Goal: Information Seeking & Learning: Learn about a topic

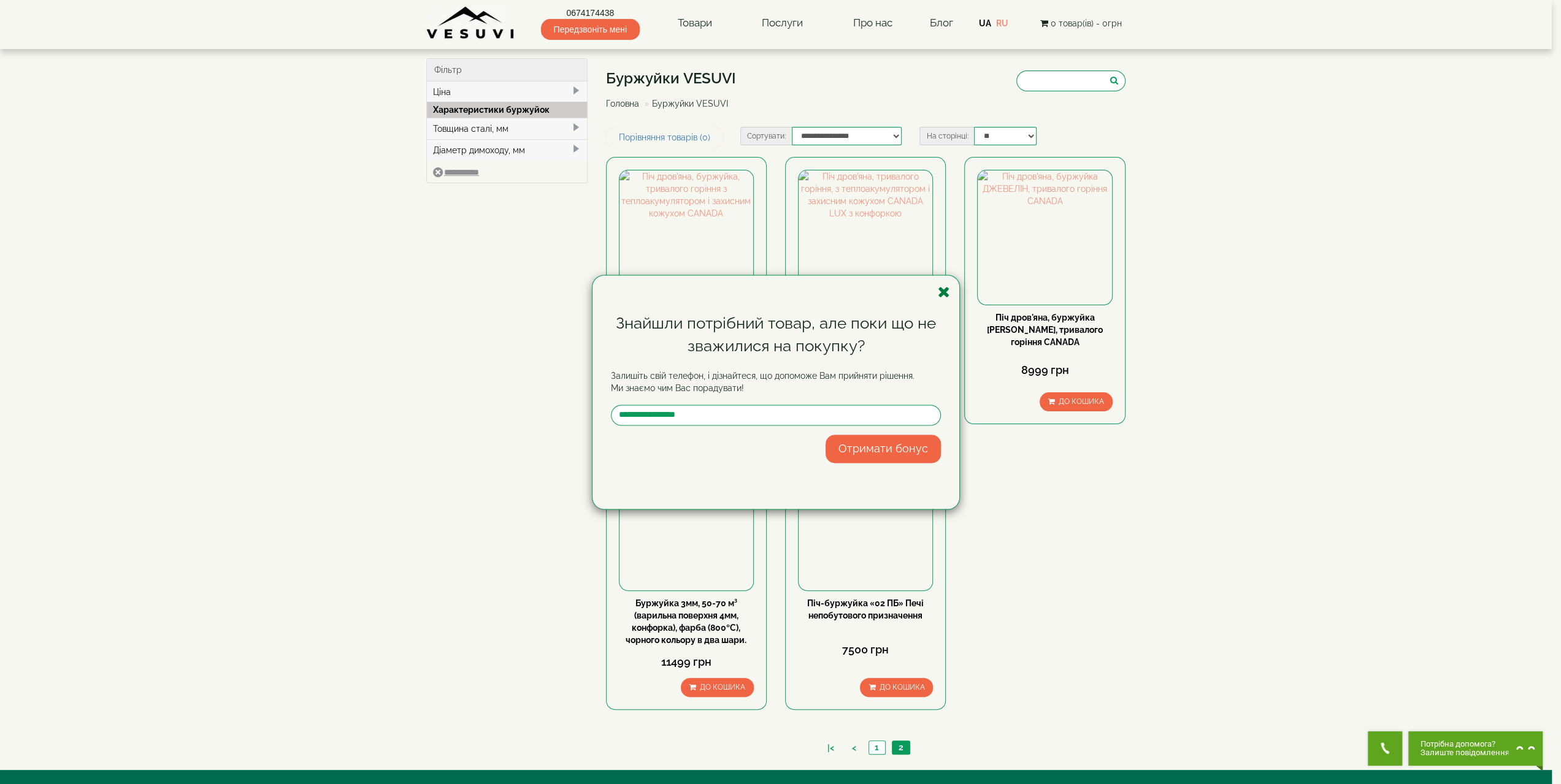
click at [945, 296] on icon "button" at bounding box center [944, 292] width 13 height 16
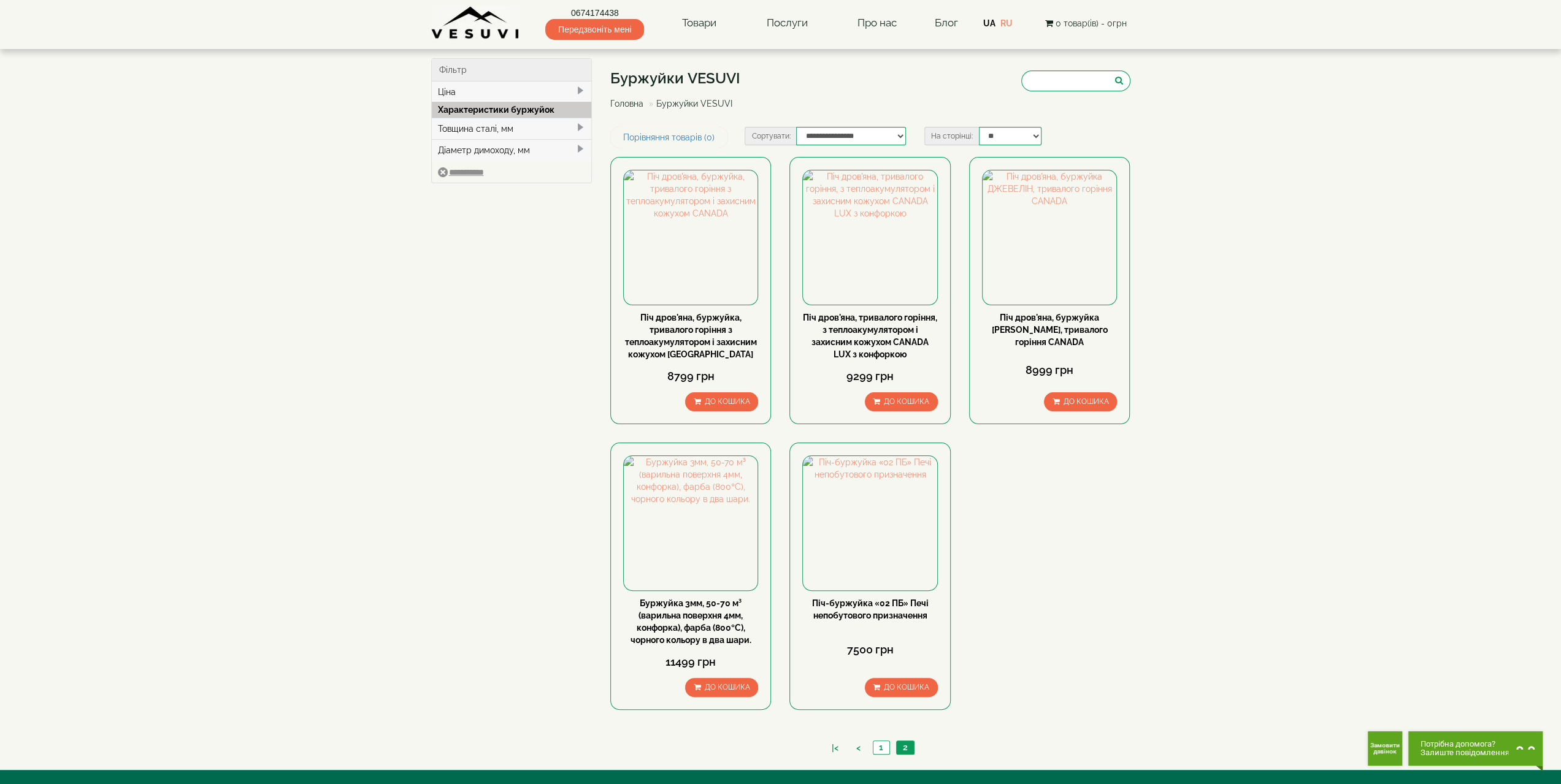
click at [599, 30] on span "Передзвоніть мені" at bounding box center [595, 29] width 99 height 20
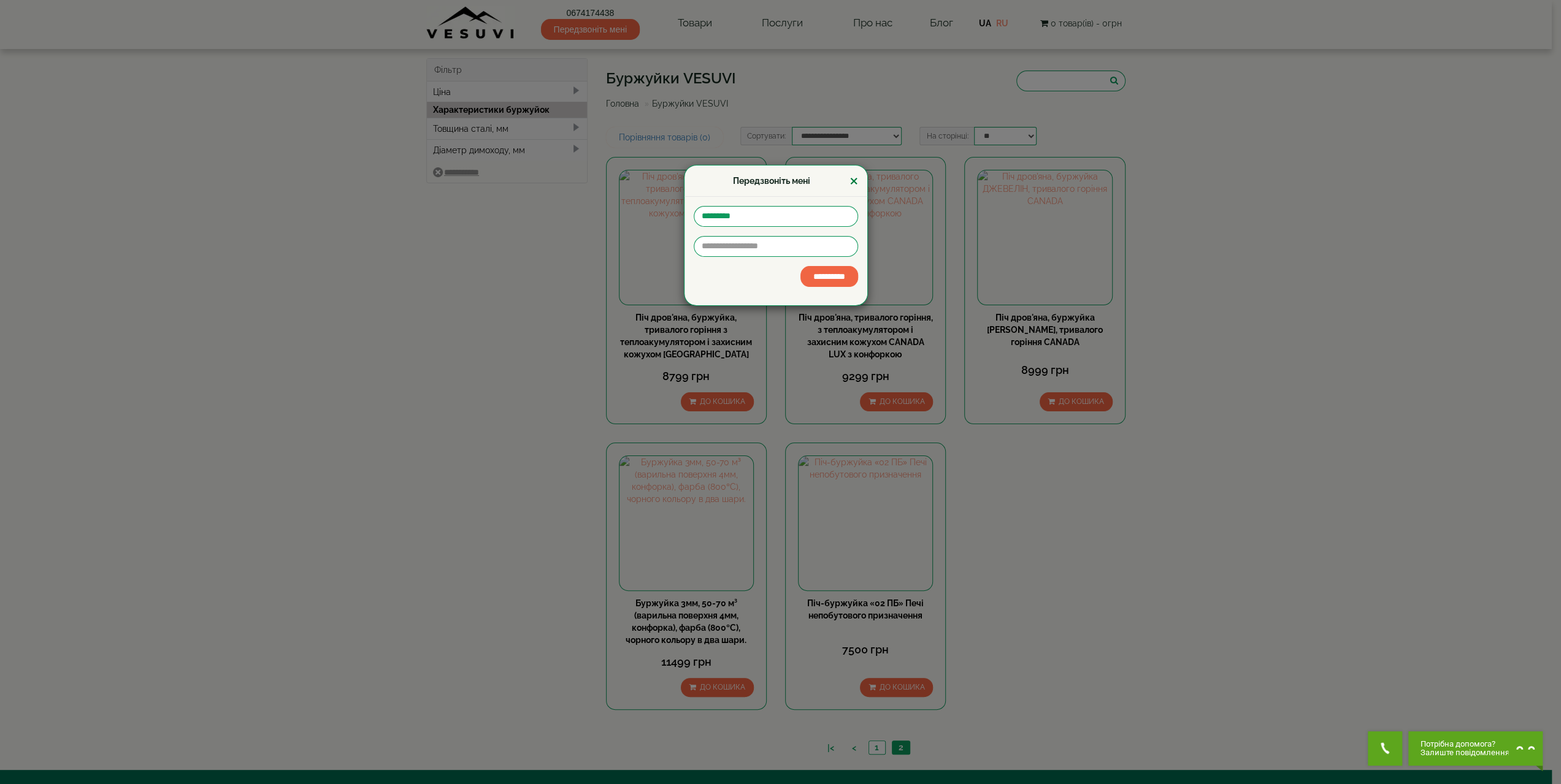
click at [852, 183] on button "×" at bounding box center [853, 181] width 9 height 16
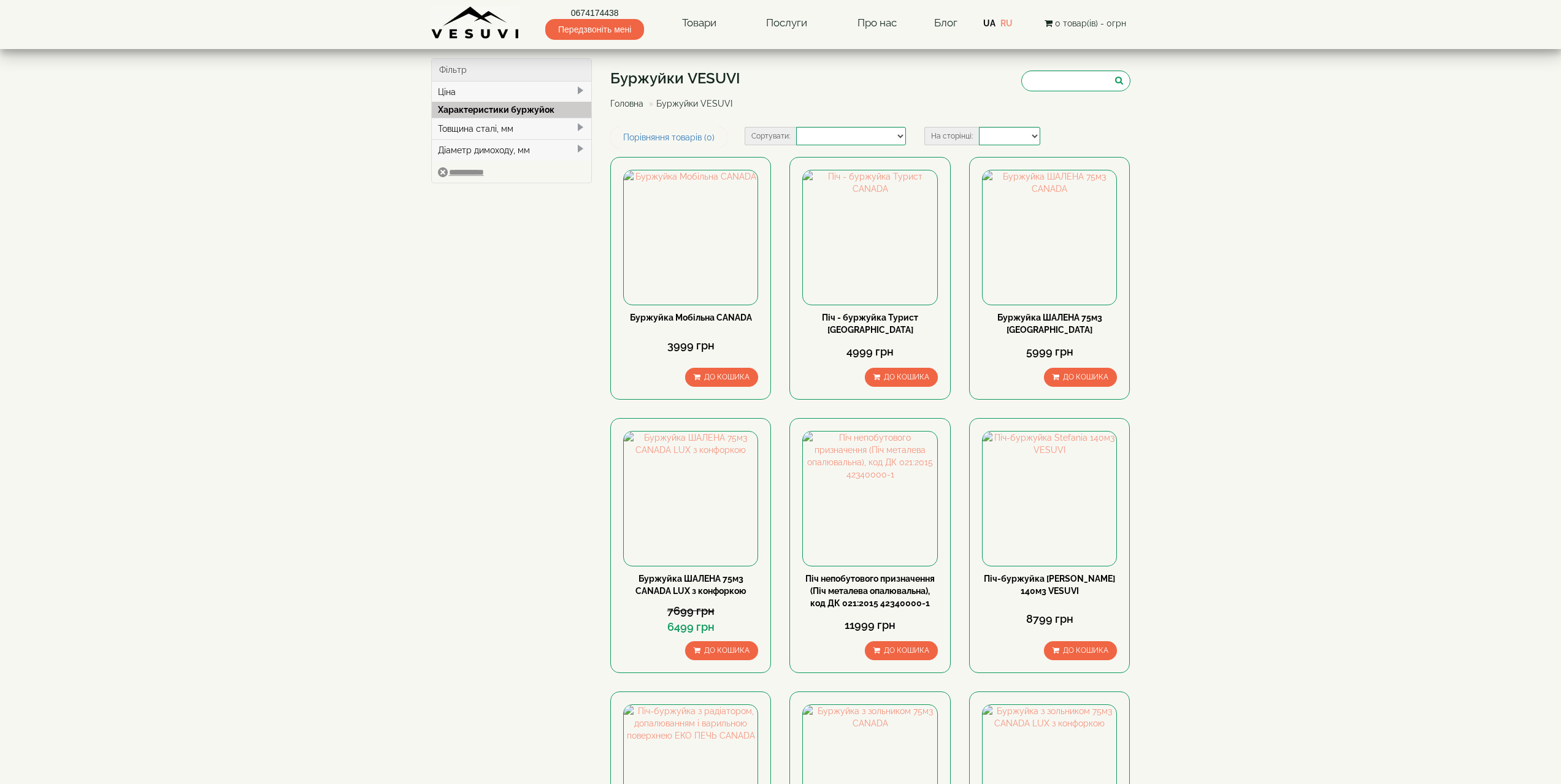
select select
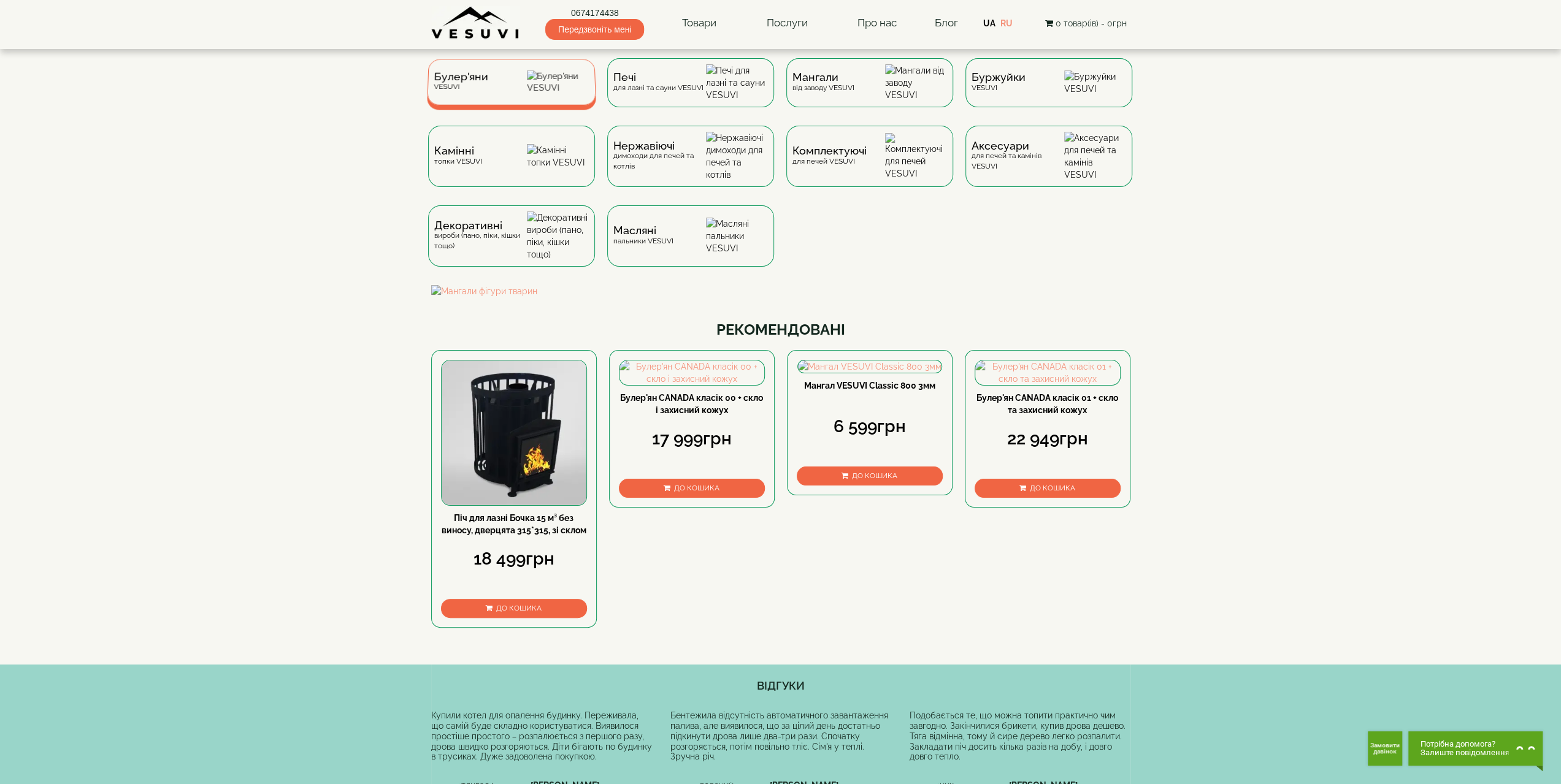
click at [480, 91] on div "Булер'яни VESUVI" at bounding box center [460, 82] width 54 height 19
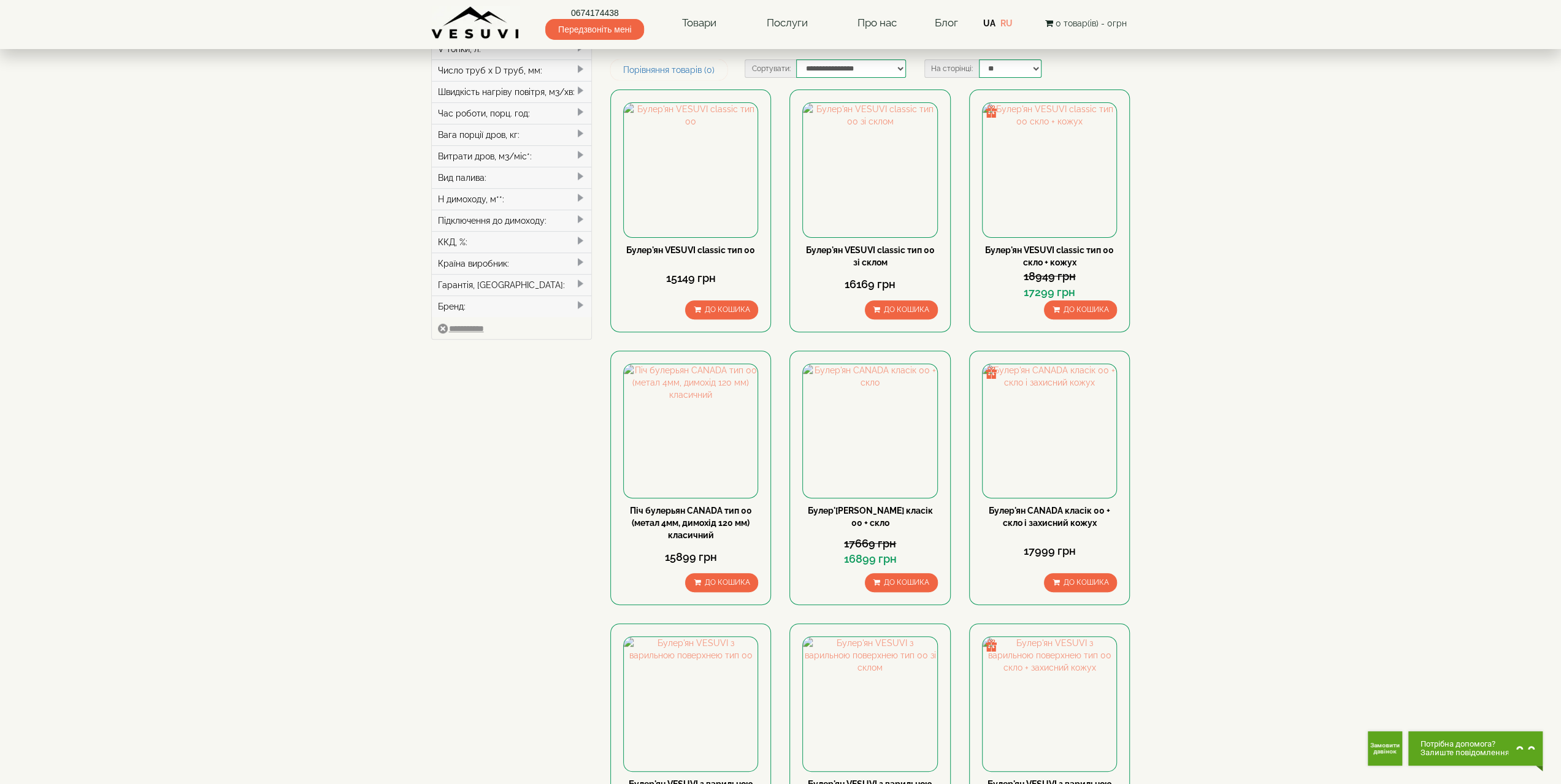
scroll to position [429, 0]
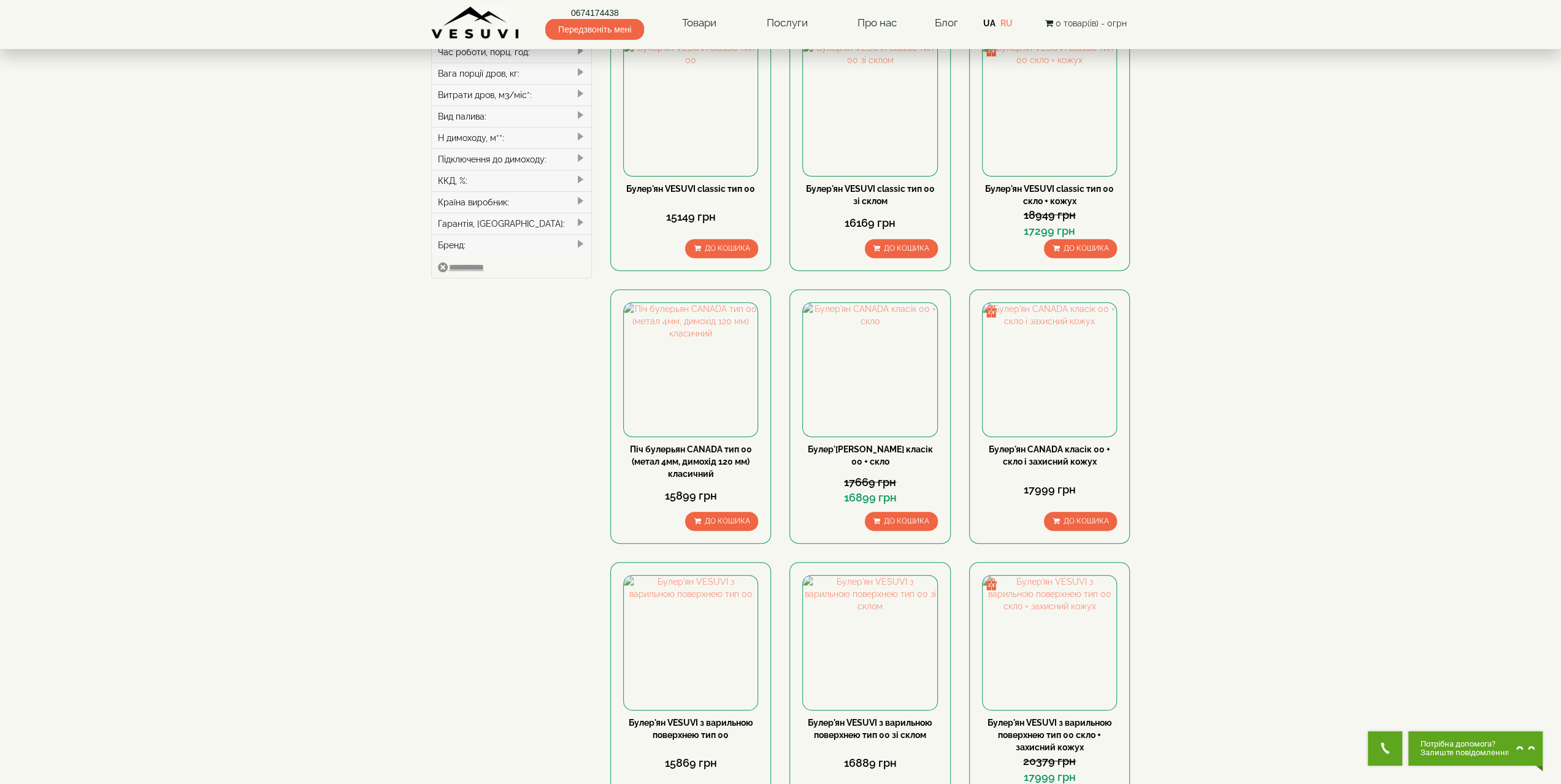
scroll to position [184, 0]
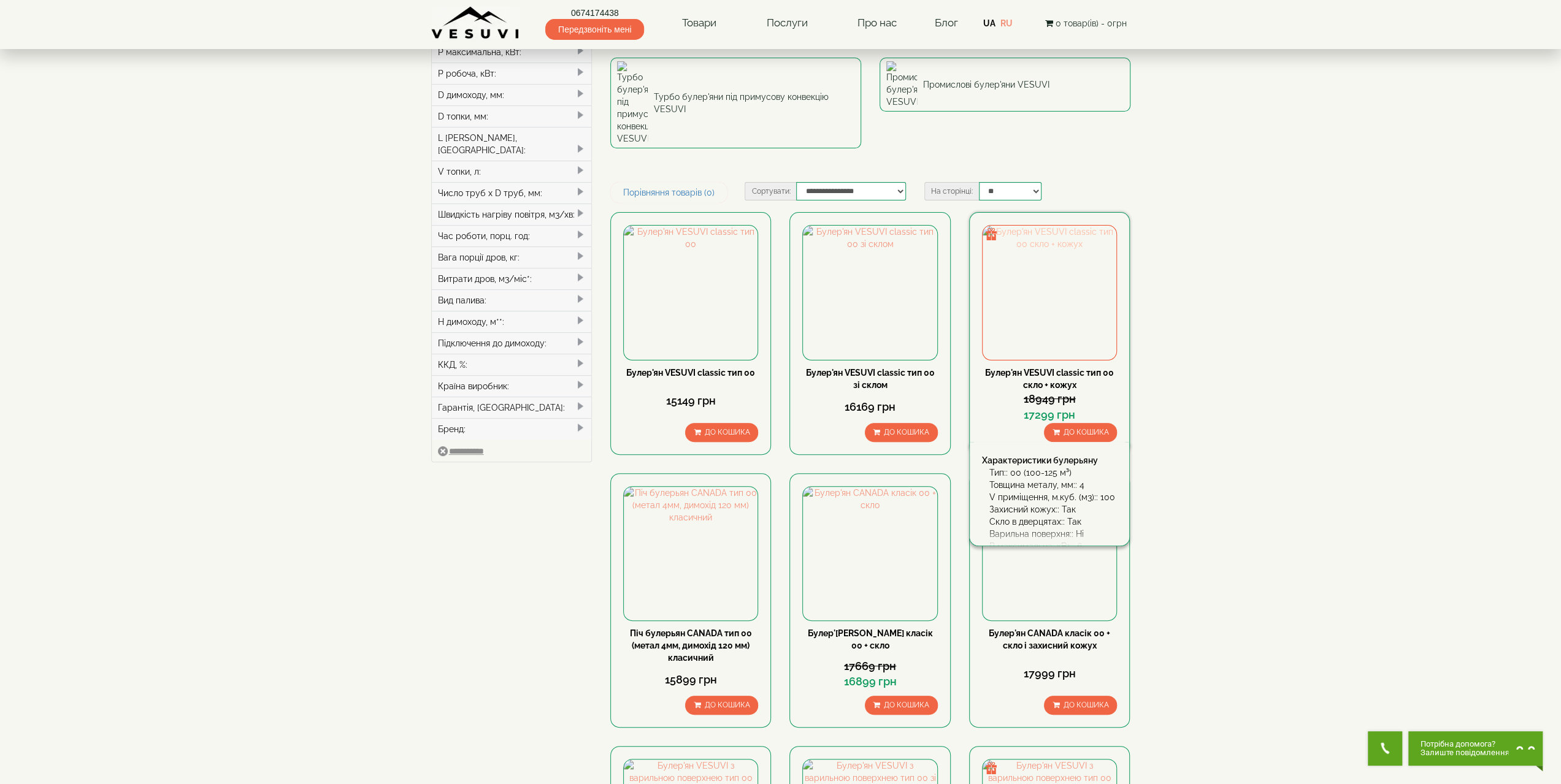
click at [1071, 226] on img at bounding box center [1049, 293] width 134 height 134
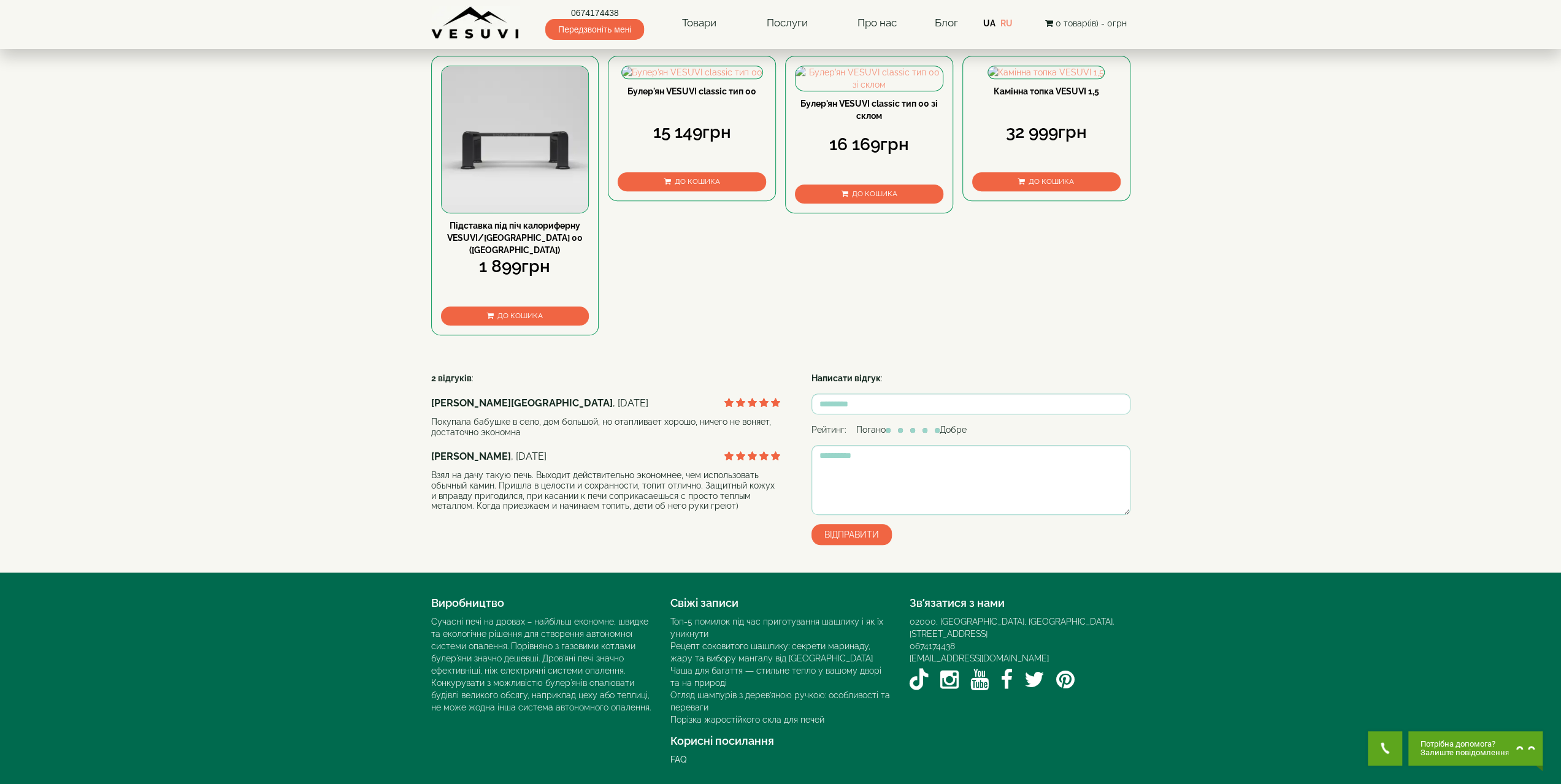
scroll to position [613, 0]
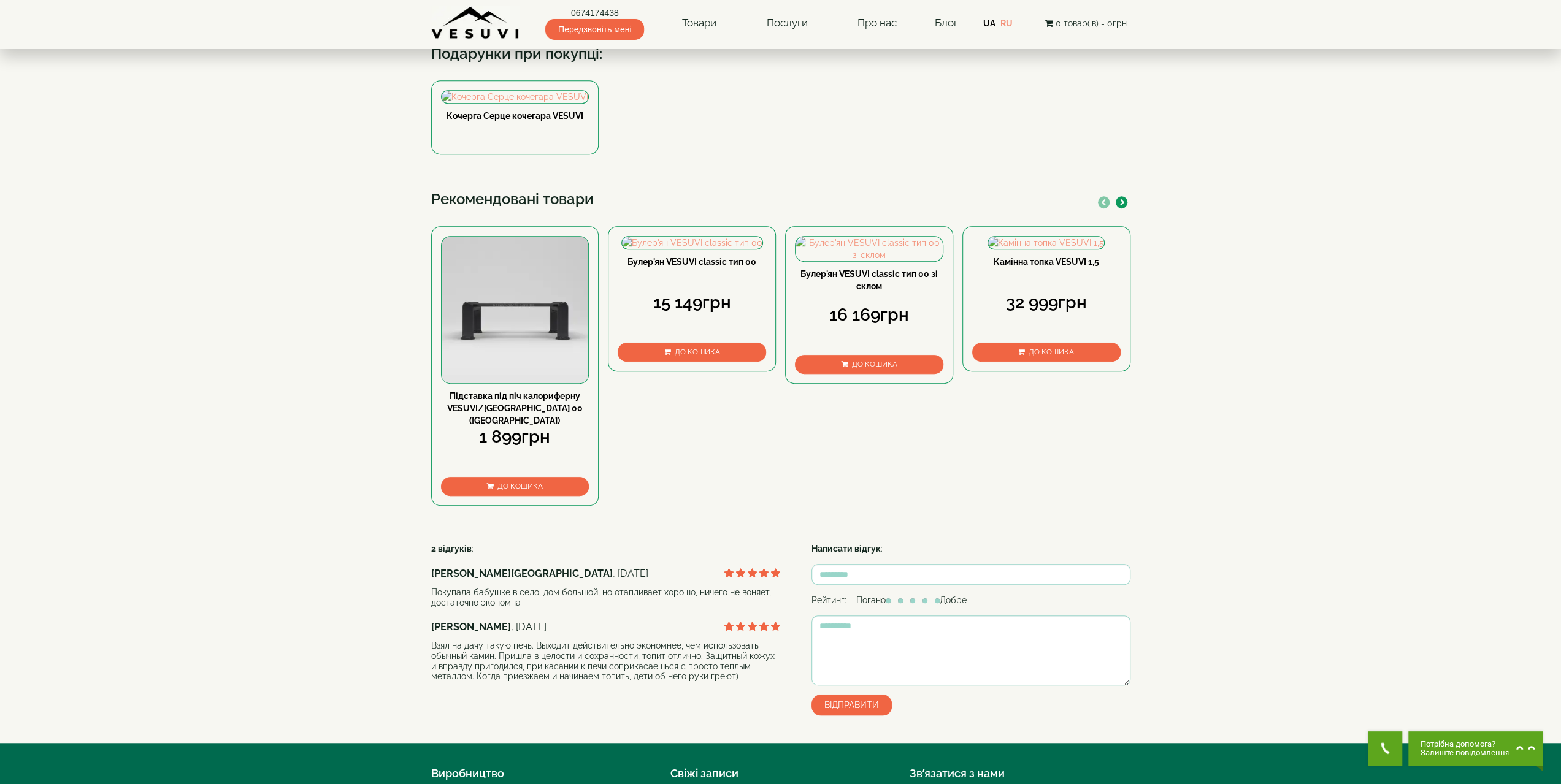
click at [533, 426] on link "Підставка під піч калориферну VESUVI/CANADA 00 (Булерьян)" at bounding box center [515, 408] width 136 height 34
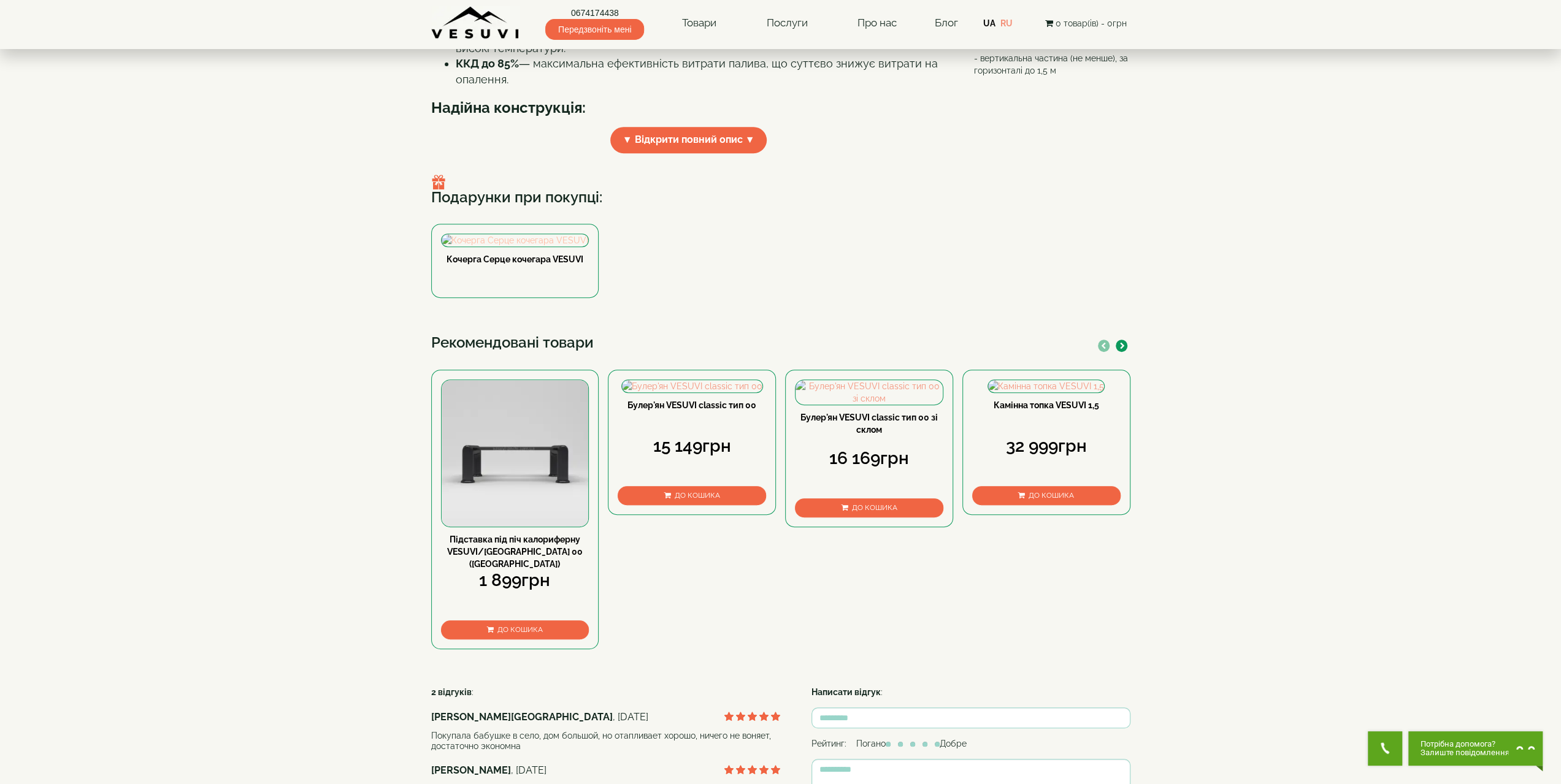
scroll to position [531, 0]
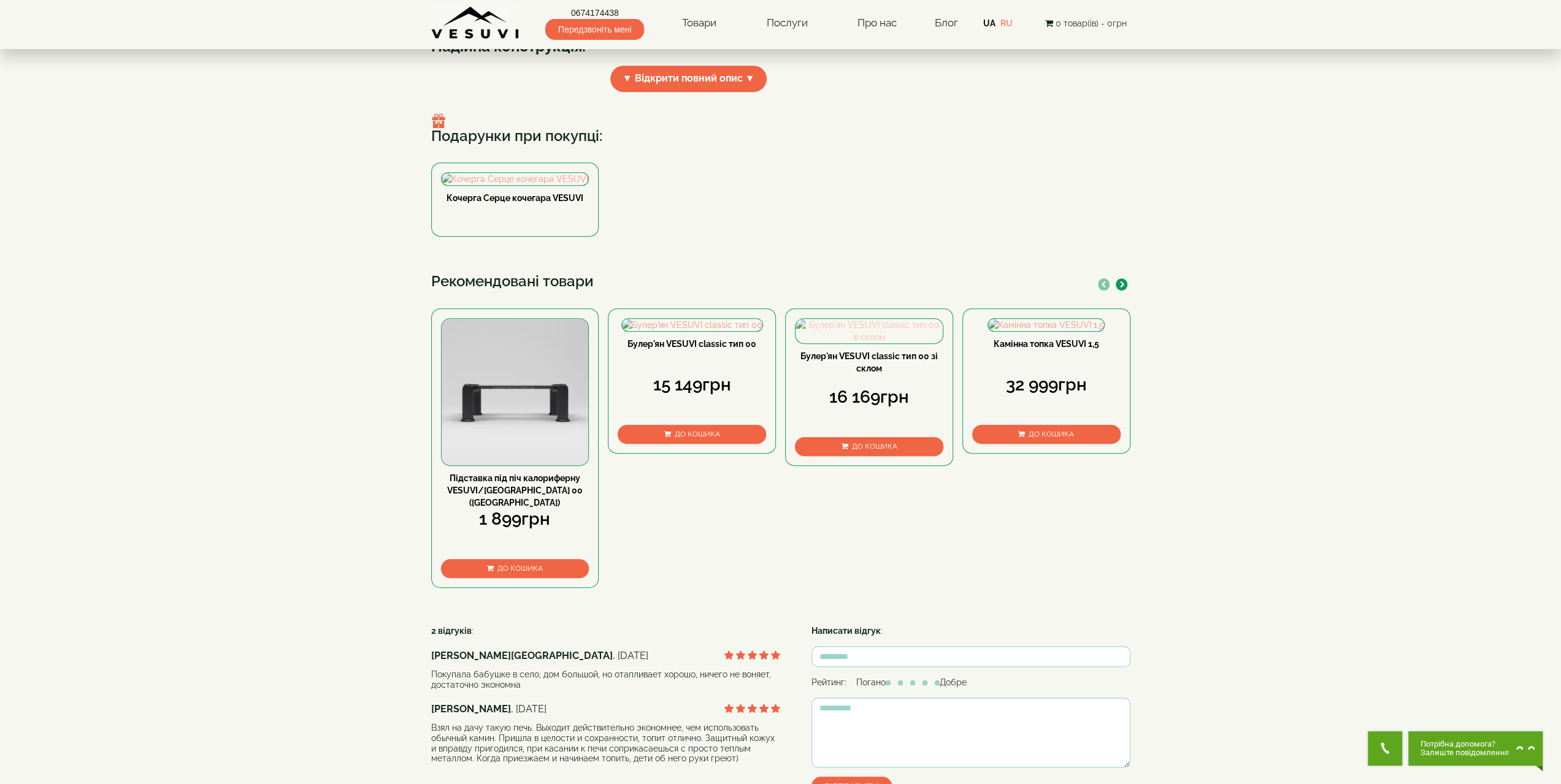
click at [901, 343] on img at bounding box center [870, 331] width 148 height 24
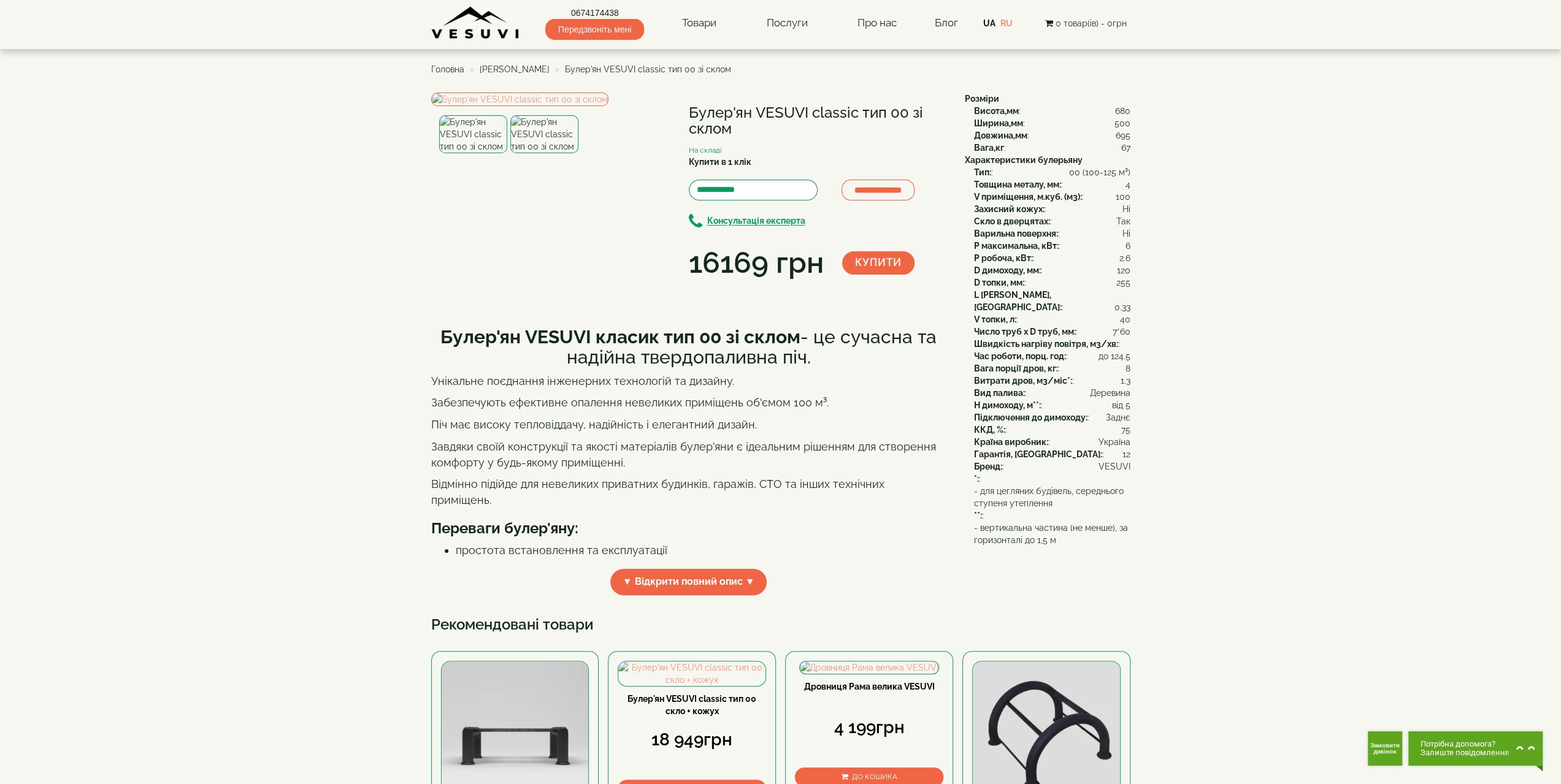
click at [452, 68] on span "Головна" at bounding box center [448, 69] width 33 height 10
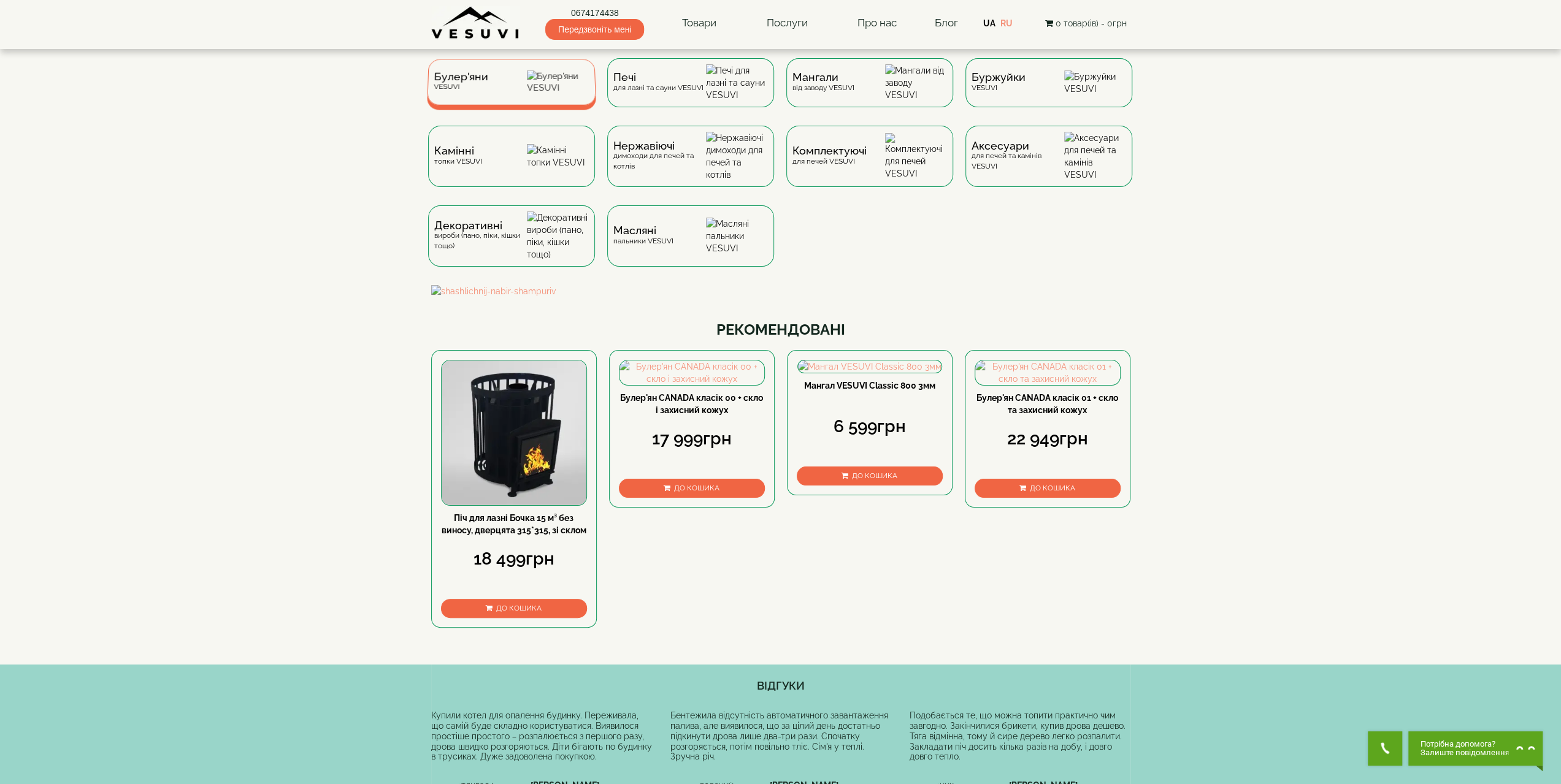
click at [566, 76] on img at bounding box center [558, 82] width 62 height 23
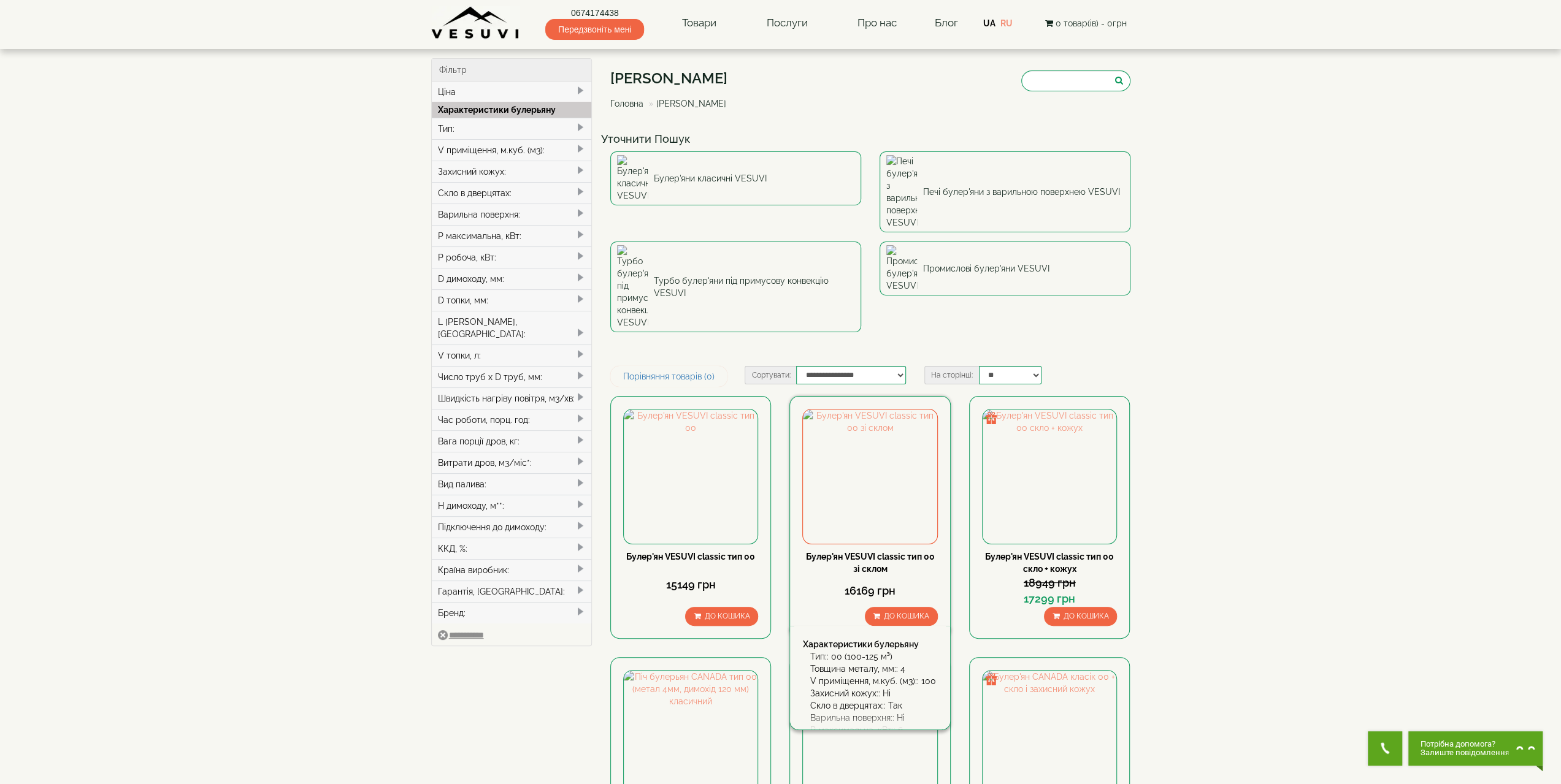
scroll to position [184, 0]
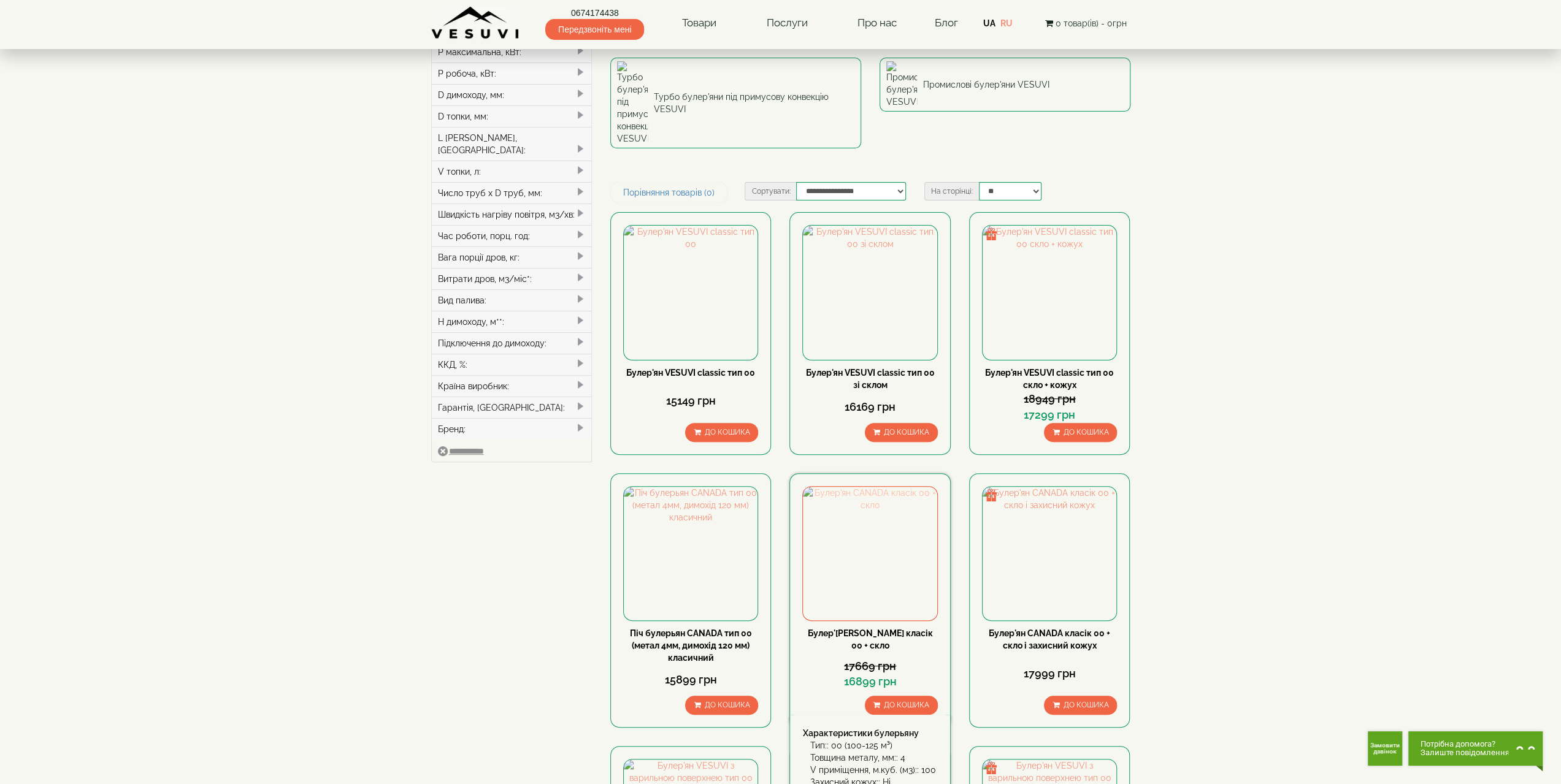
click at [891, 487] on img at bounding box center [870, 554] width 134 height 134
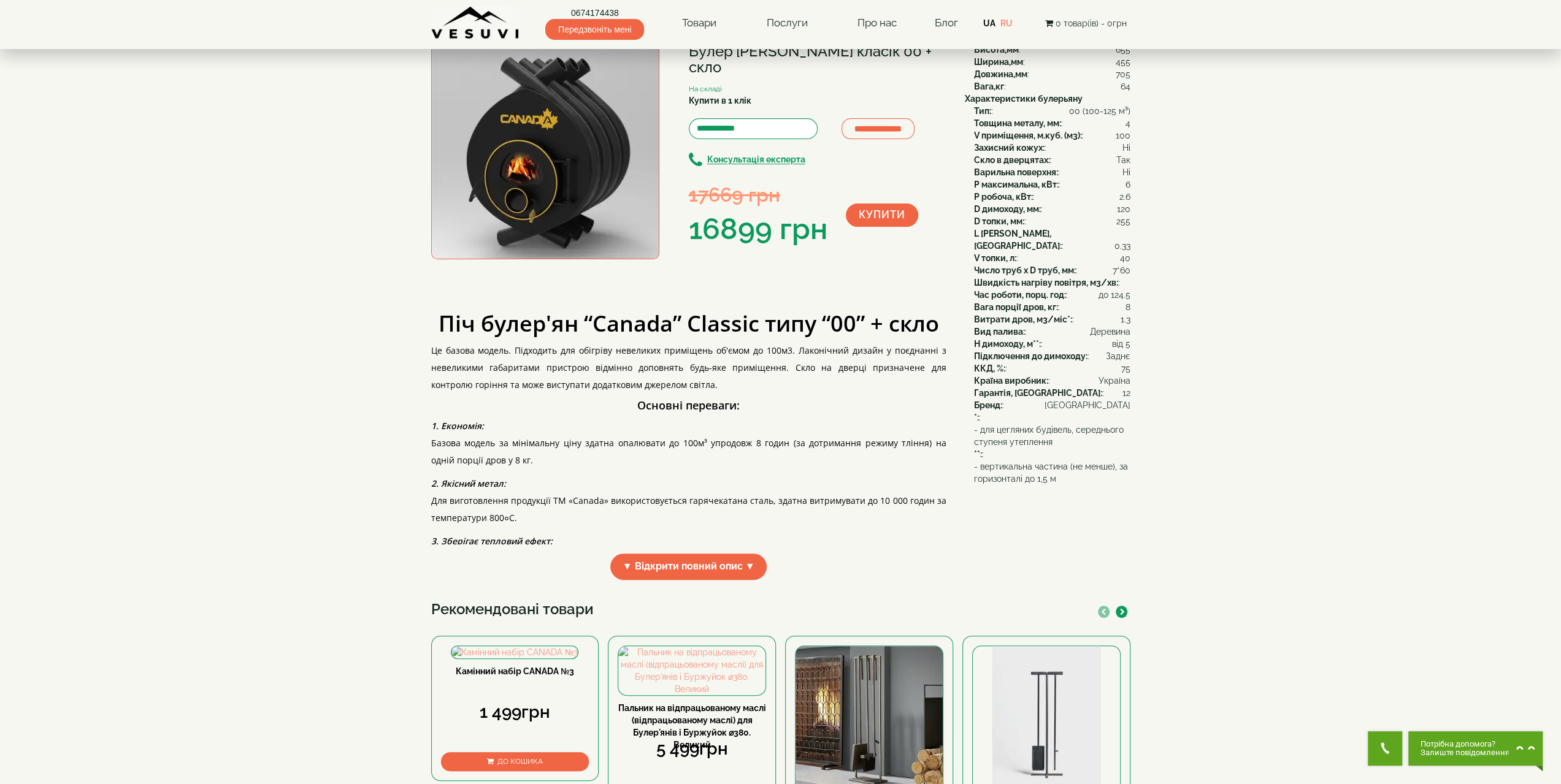
scroll to position [429, 0]
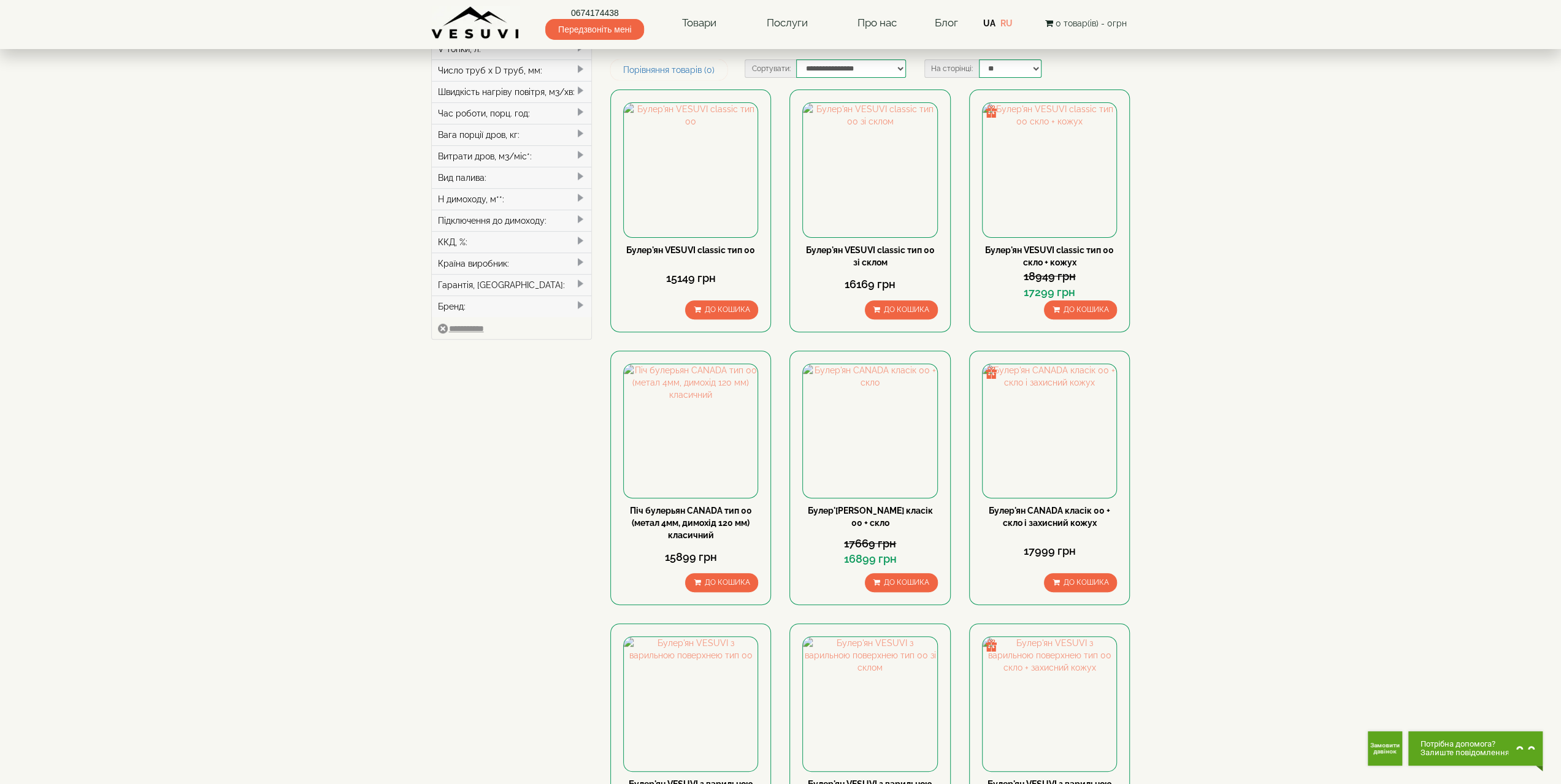
scroll to position [245, 0]
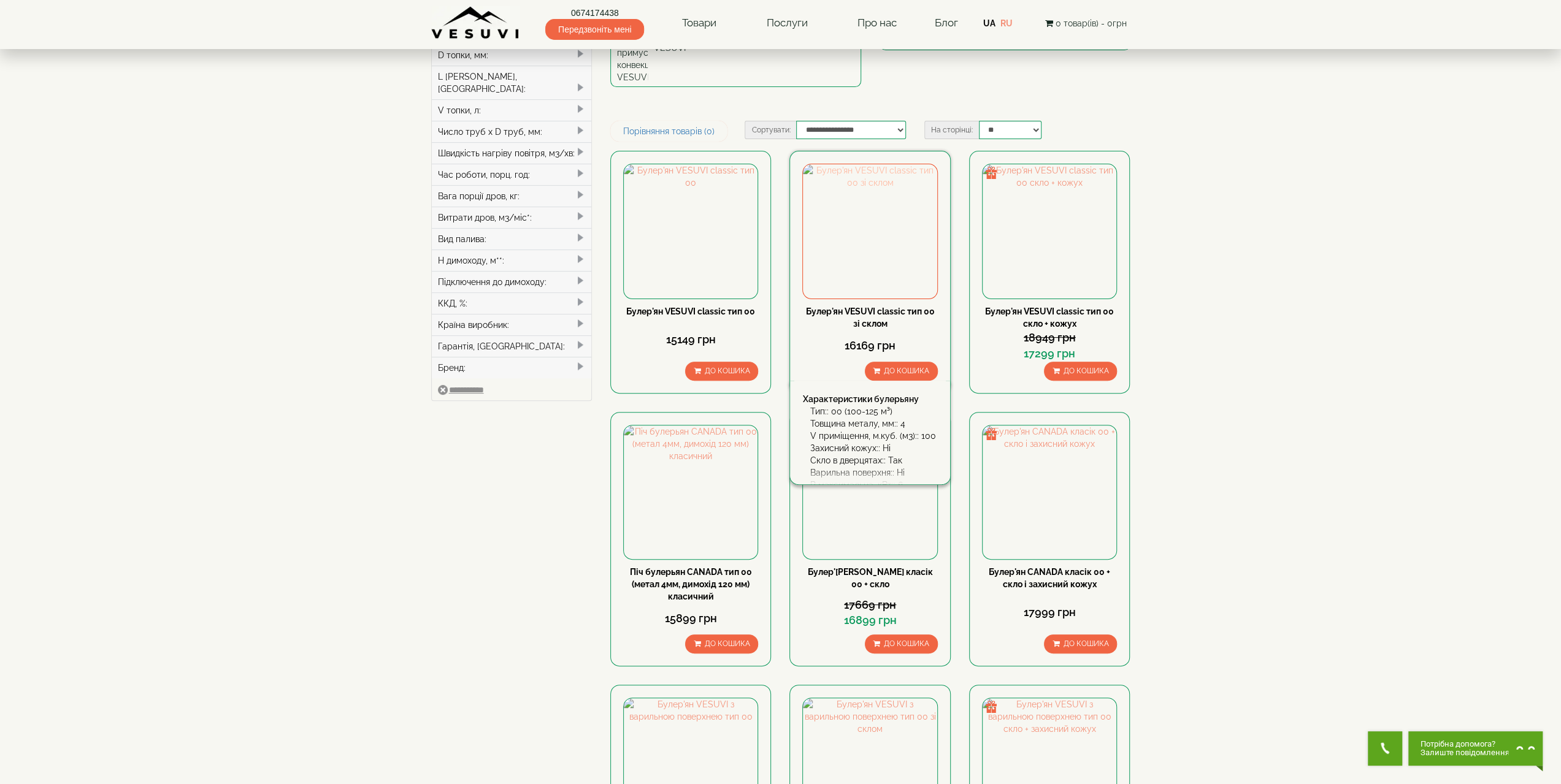
click at [842, 164] on img at bounding box center [870, 231] width 134 height 134
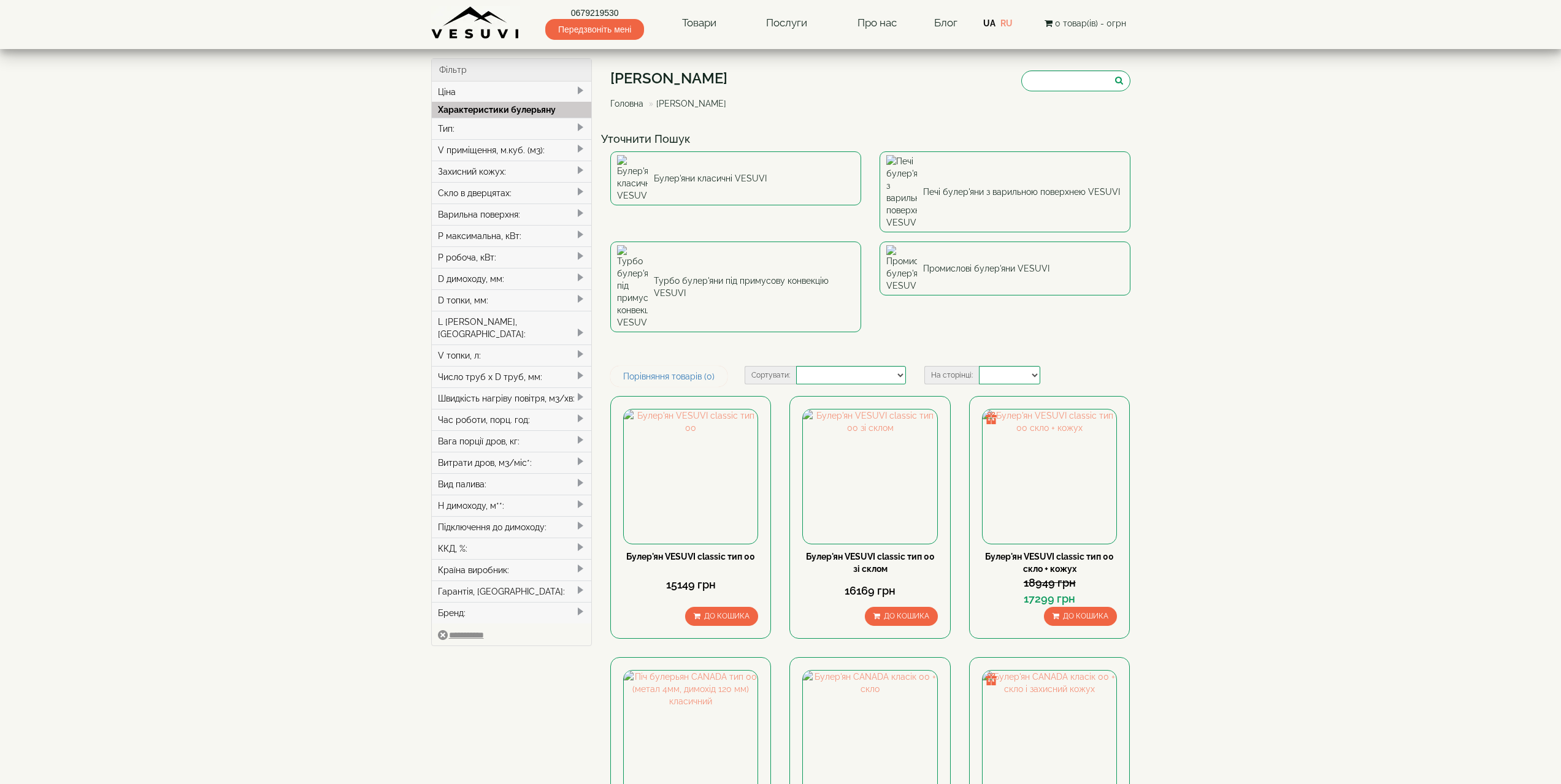
select select
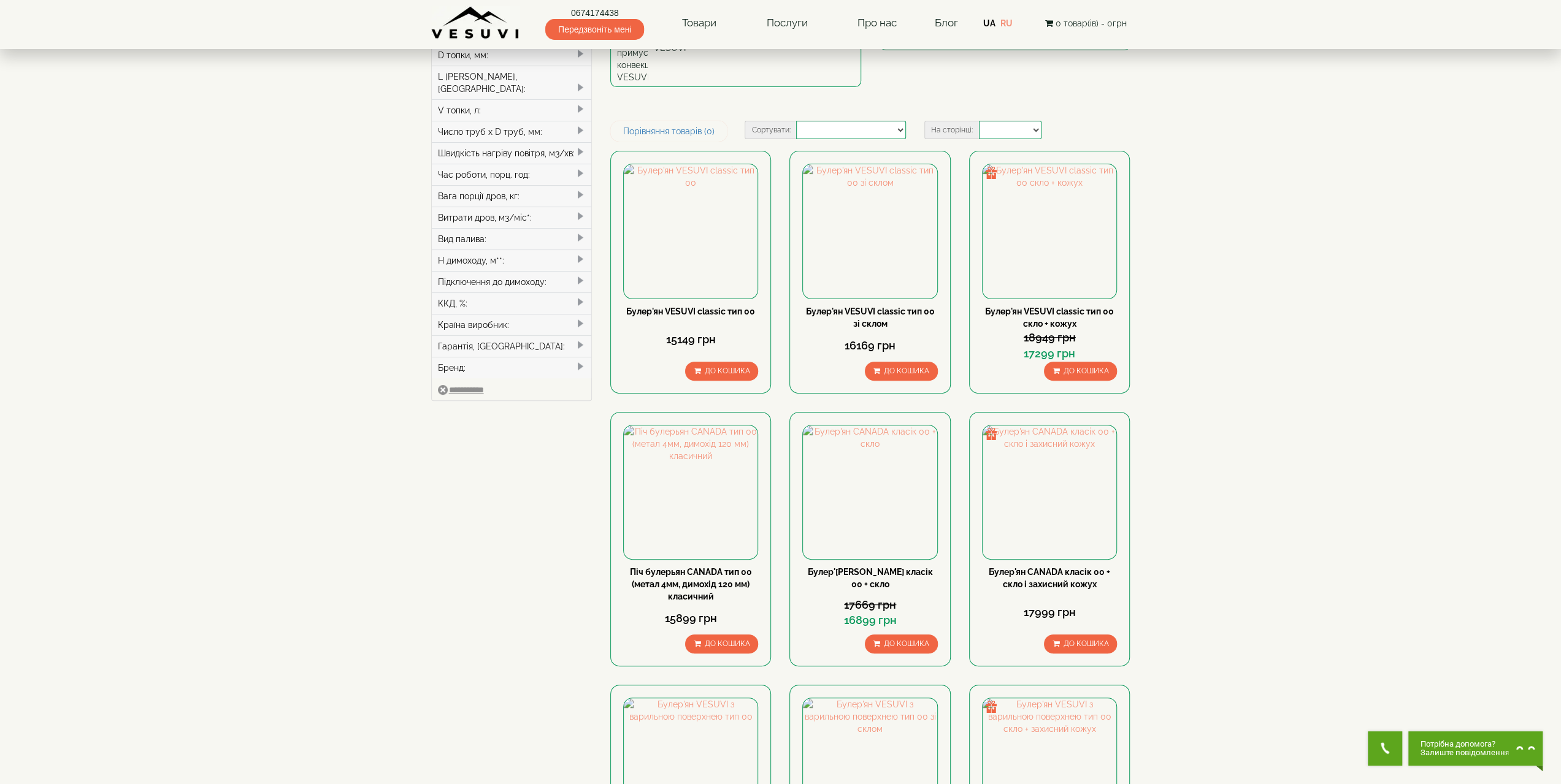
scroll to position [368, 0]
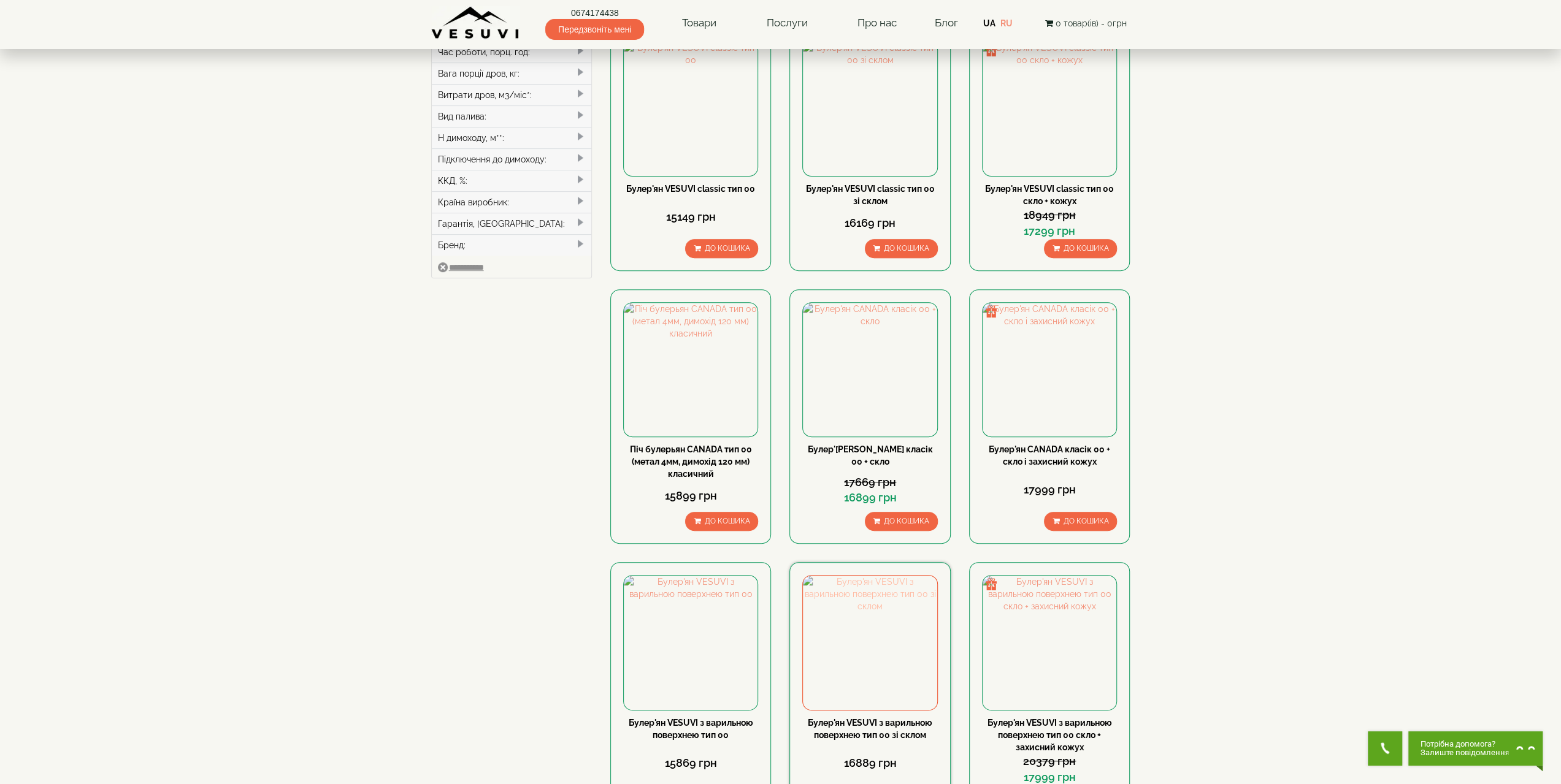
click at [873, 575] on img at bounding box center [870, 642] width 134 height 134
click at [861, 303] on img at bounding box center [870, 370] width 134 height 134
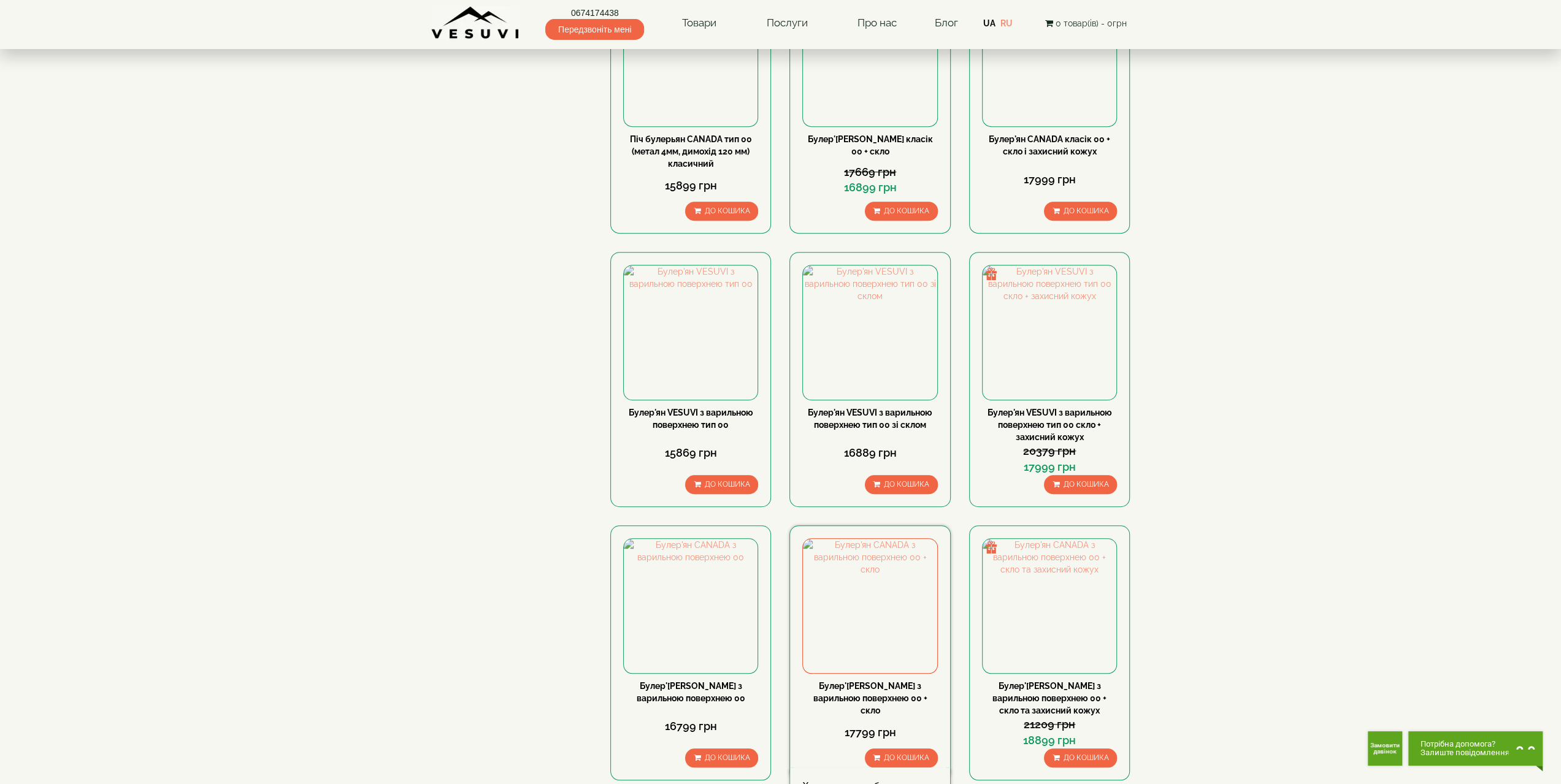
scroll to position [800, 0]
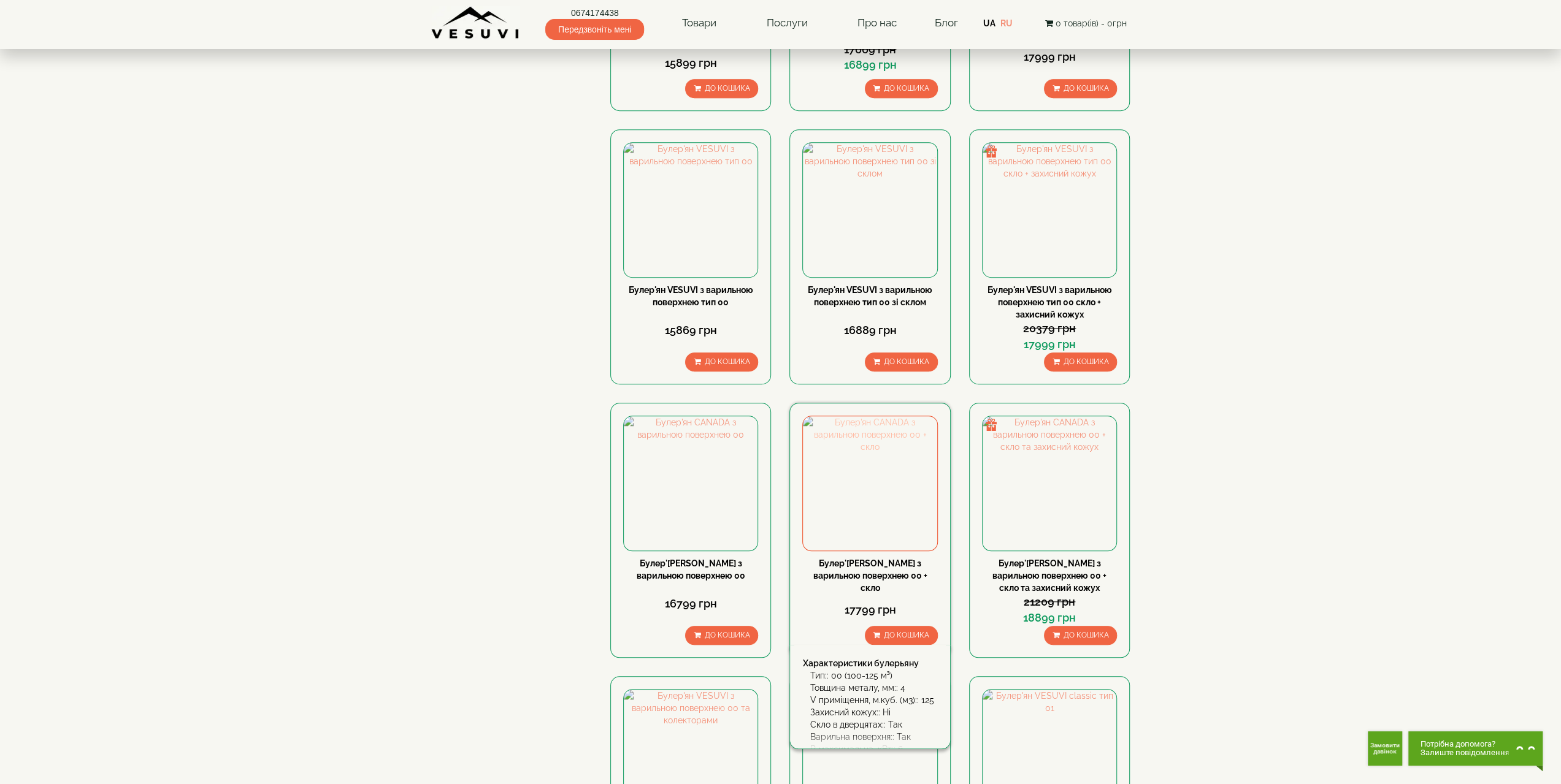
click at [898, 416] on img at bounding box center [870, 483] width 134 height 134
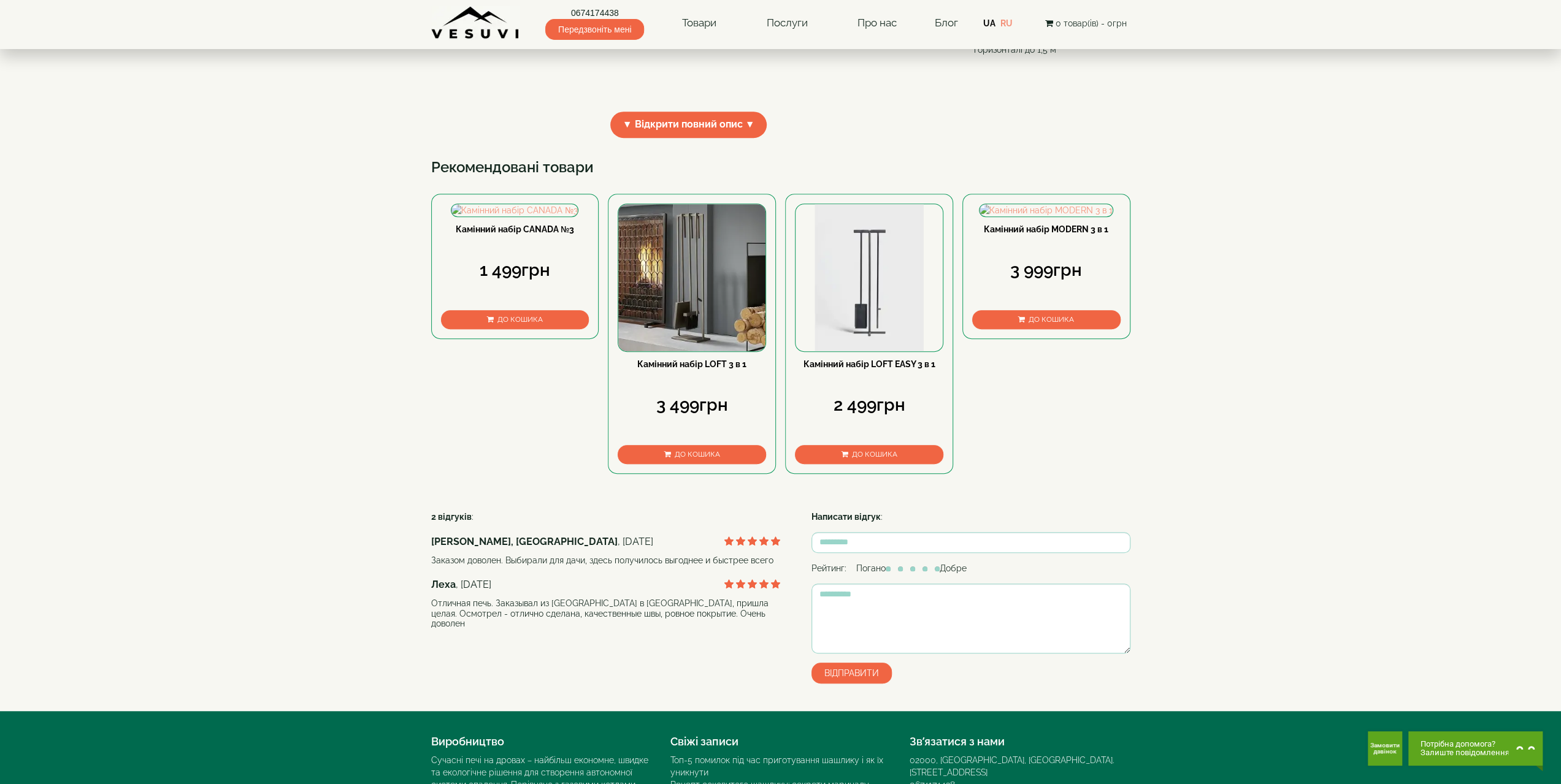
scroll to position [674, 0]
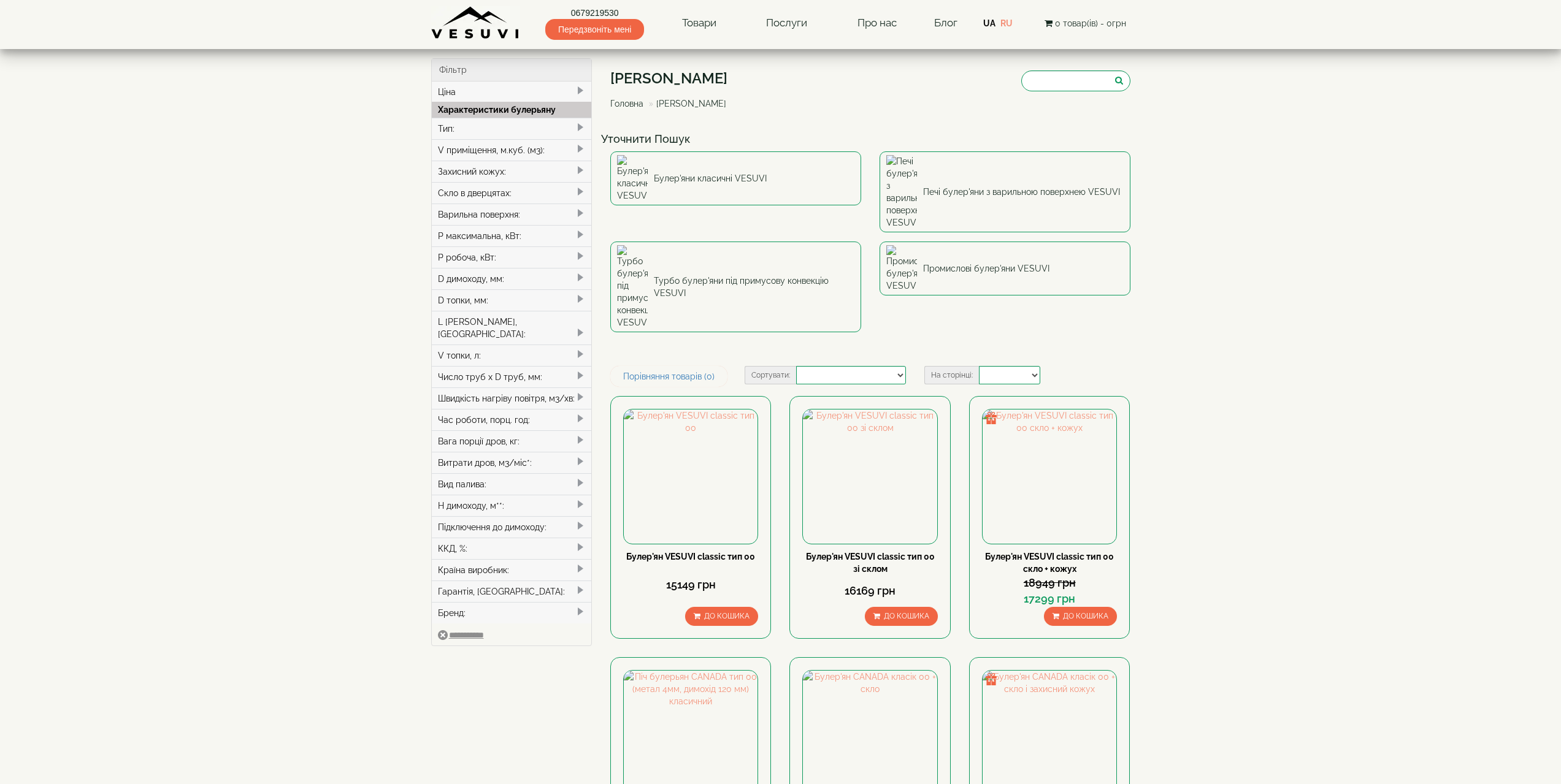
select select
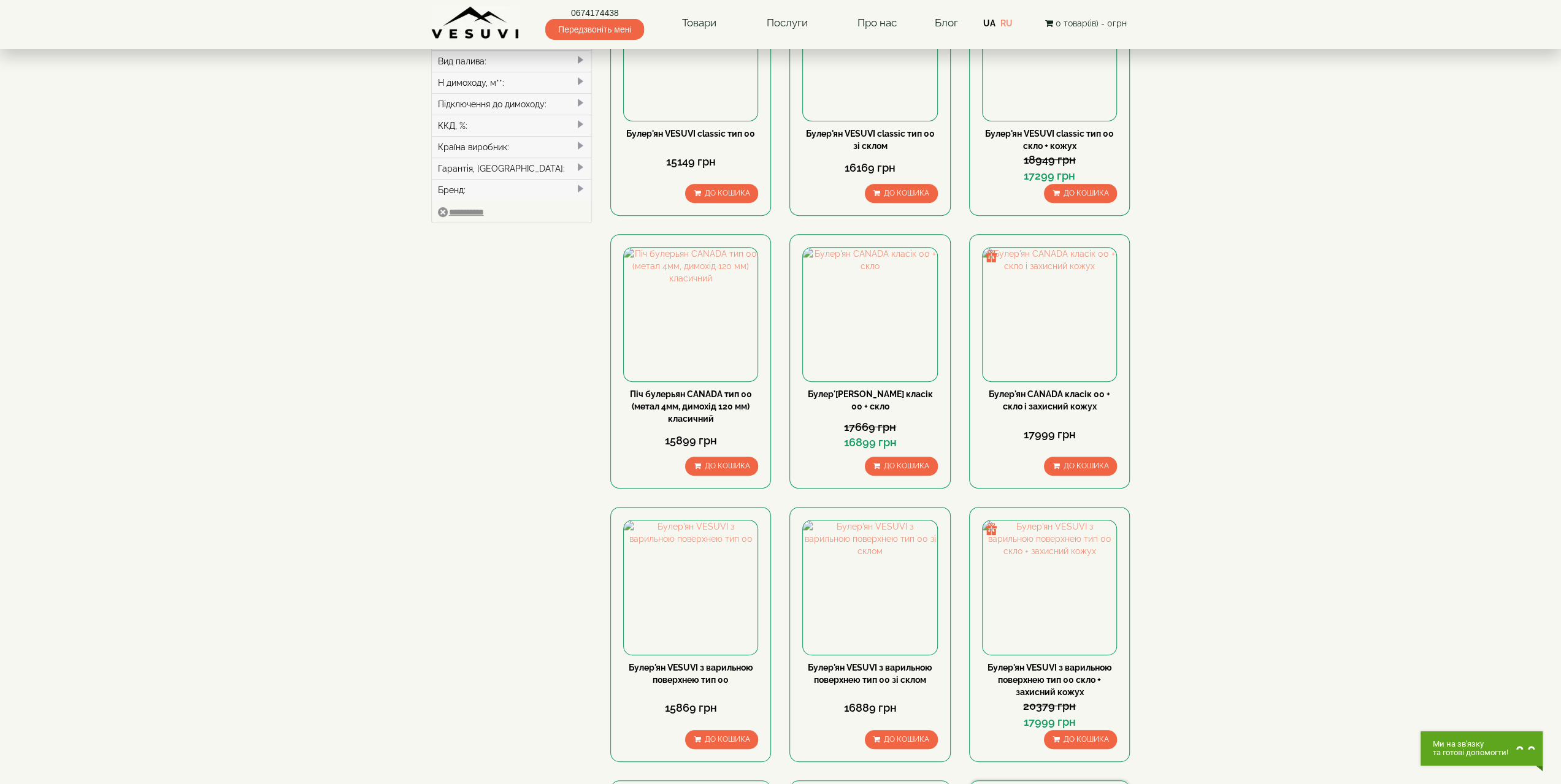
scroll to position [800, 0]
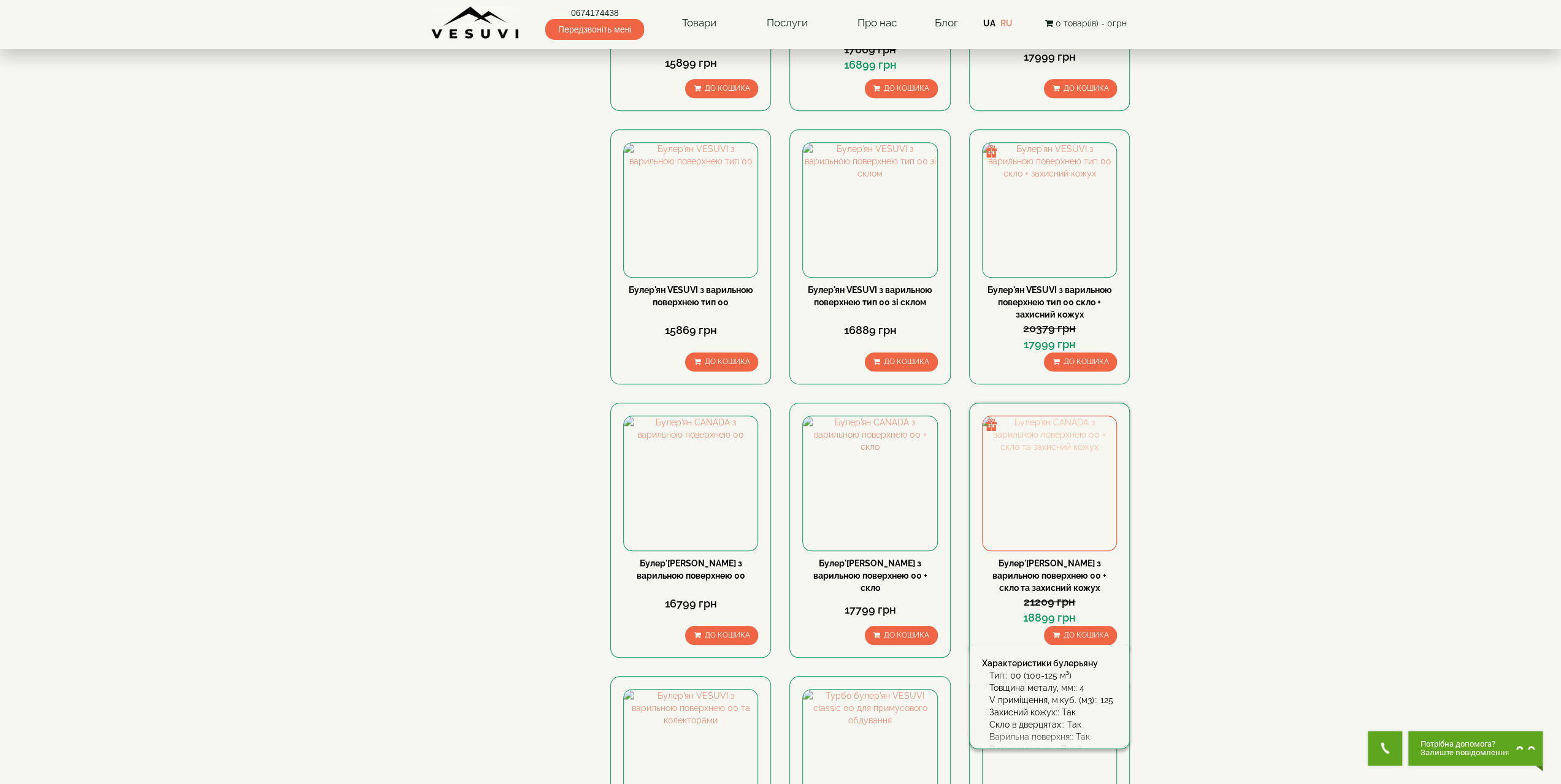
click at [1024, 416] on img at bounding box center [1049, 483] width 134 height 134
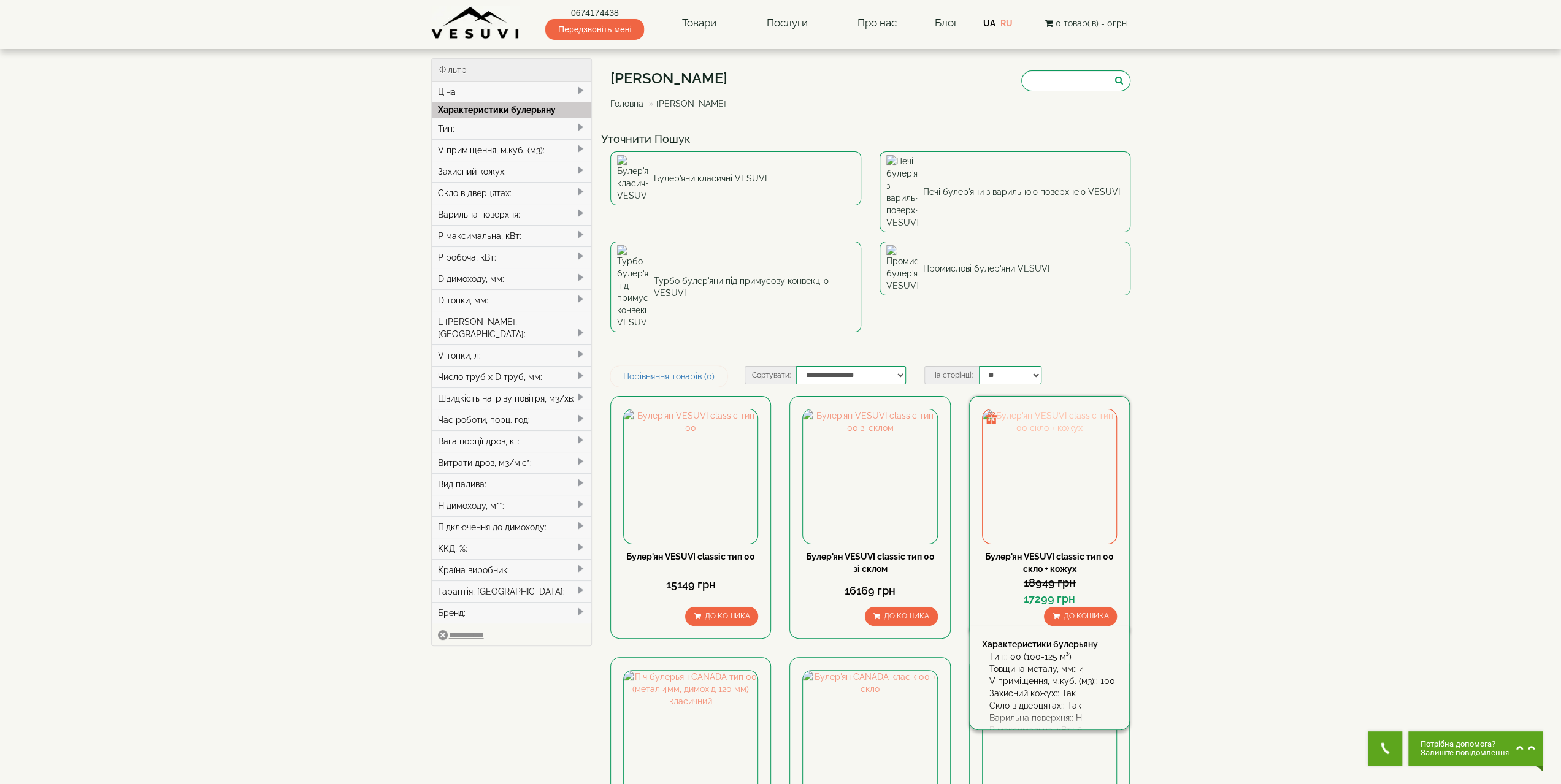
click at [1084, 409] on img at bounding box center [1049, 476] width 134 height 134
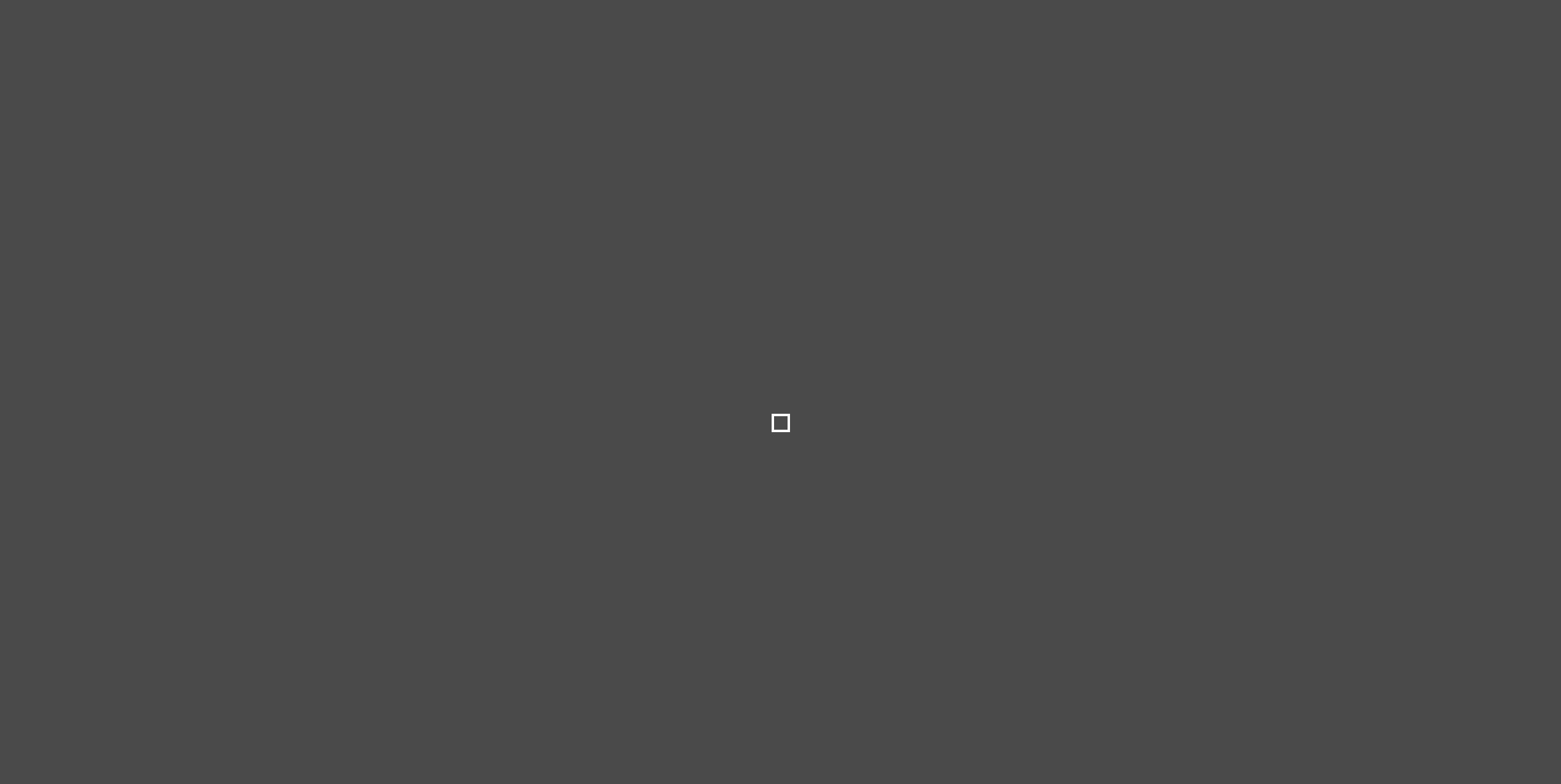
select select
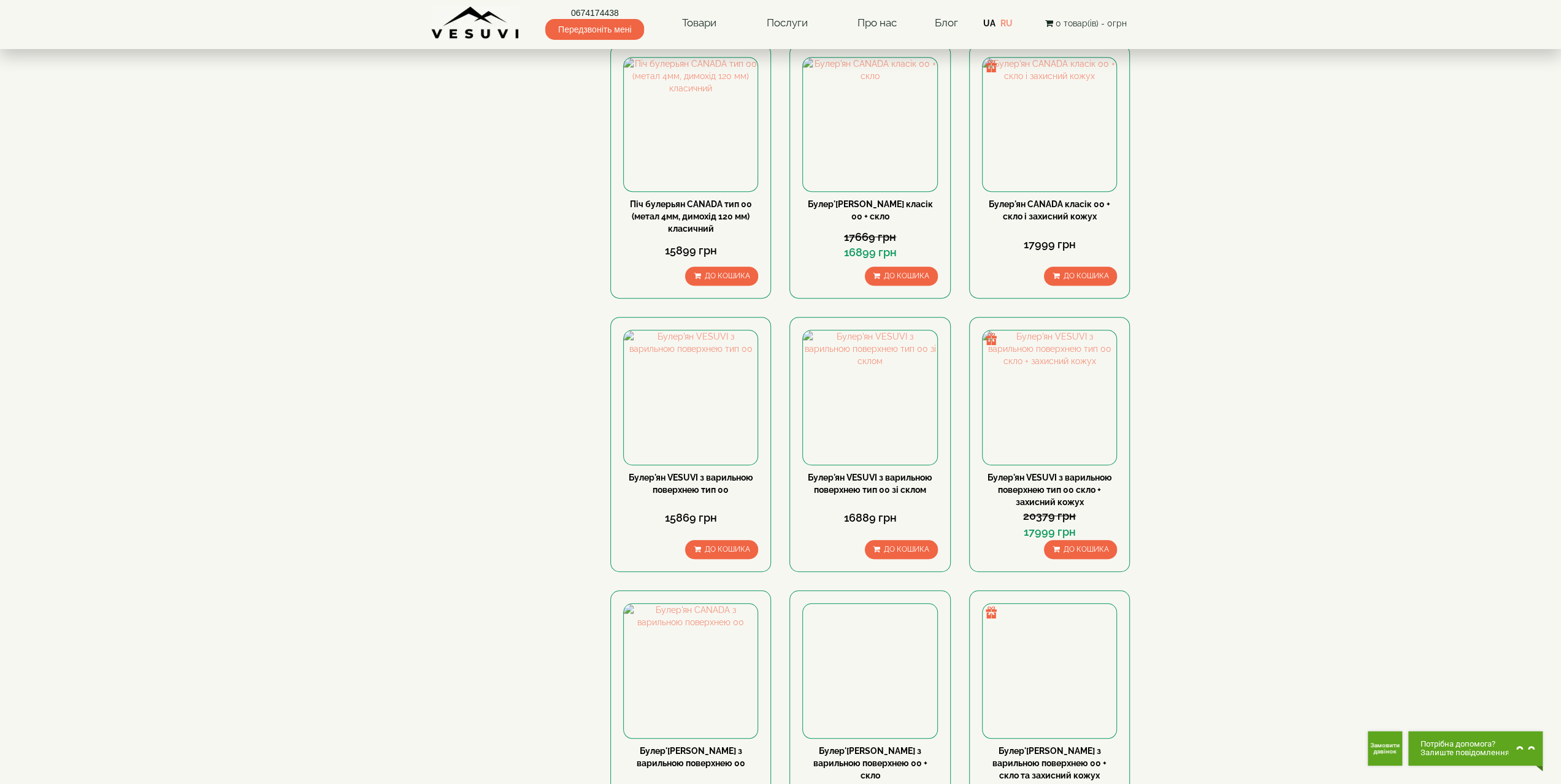
scroll to position [429, 0]
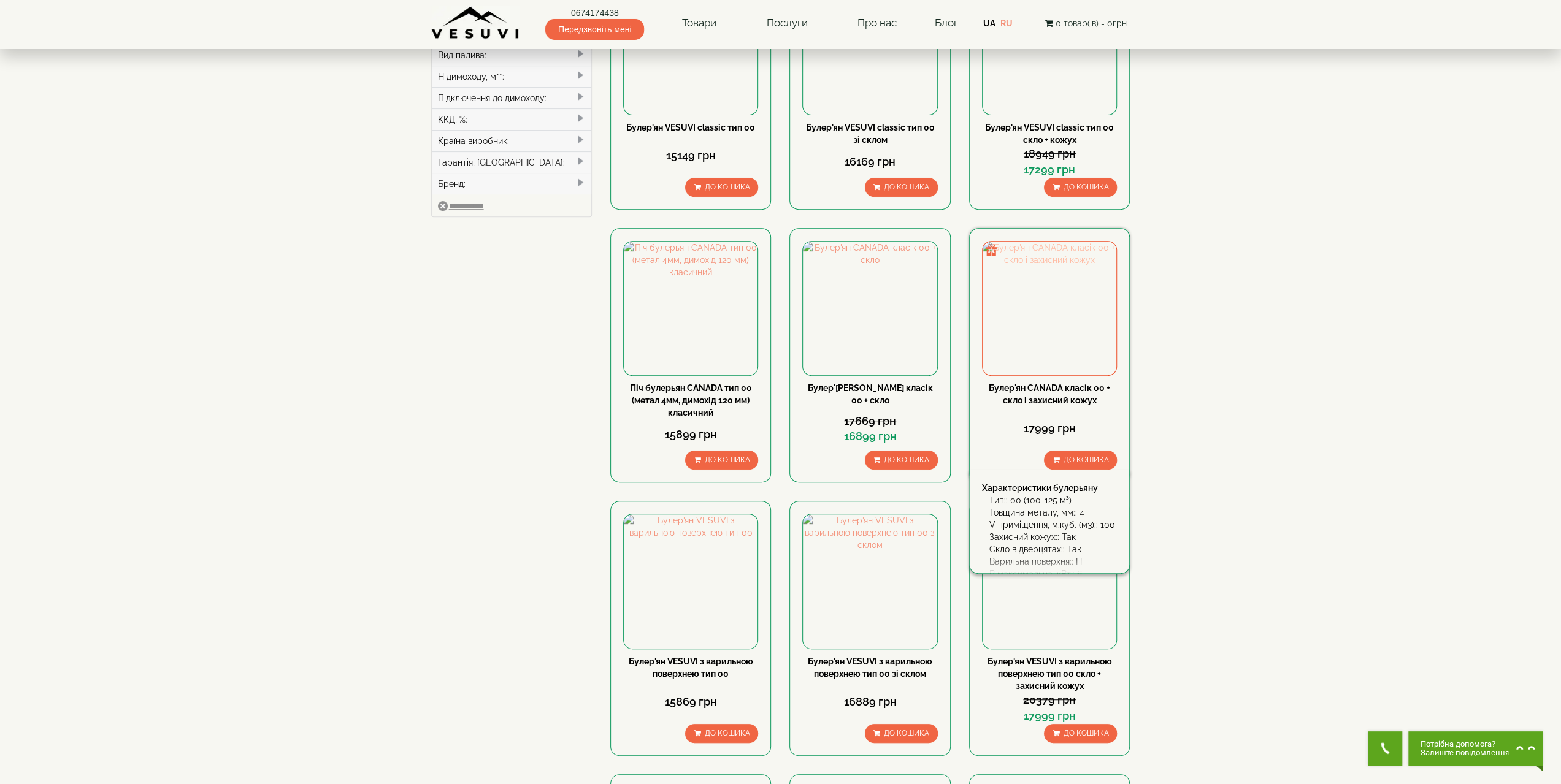
click at [1069, 242] on img at bounding box center [1049, 309] width 134 height 134
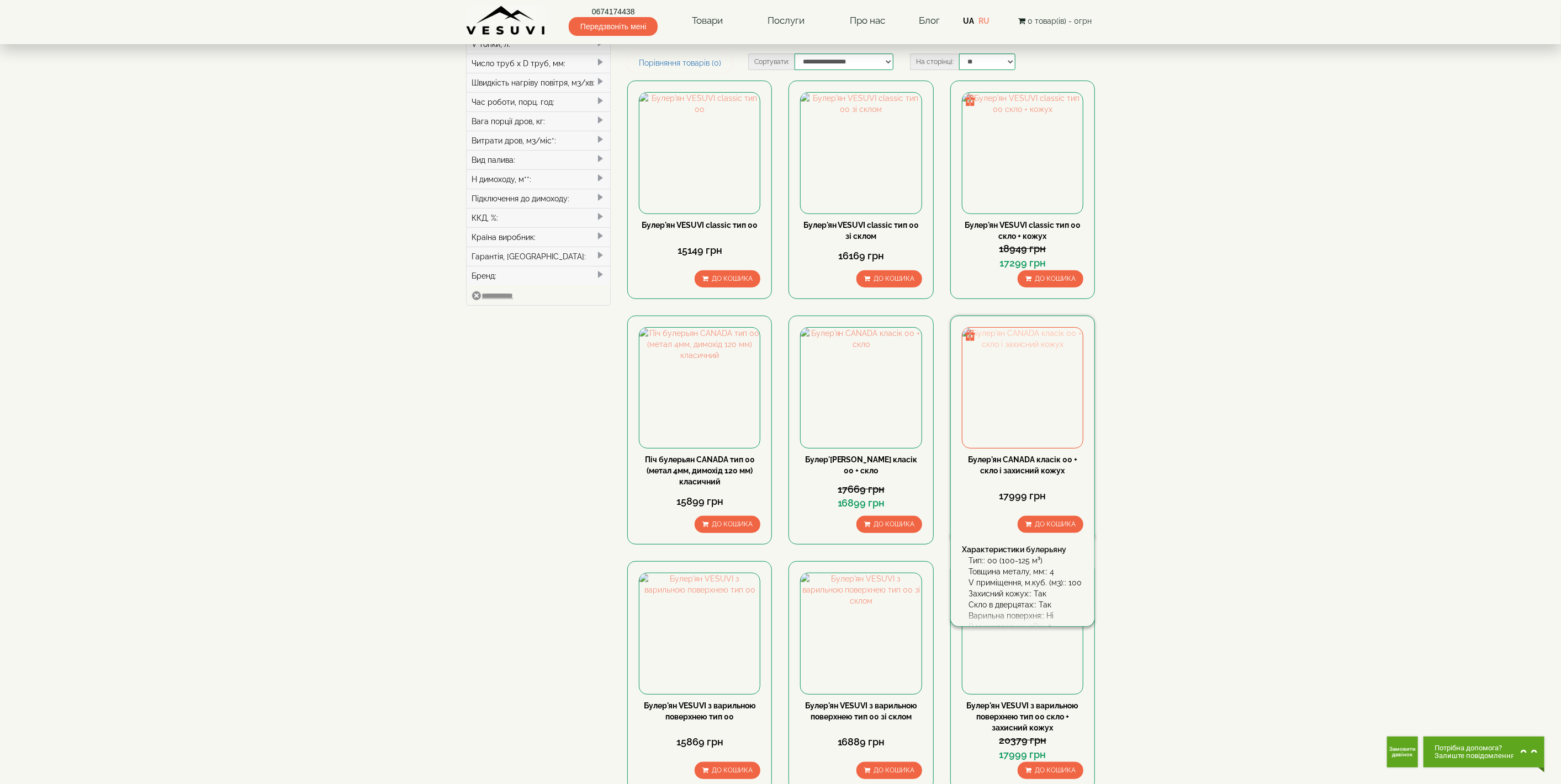
scroll to position [214, 0]
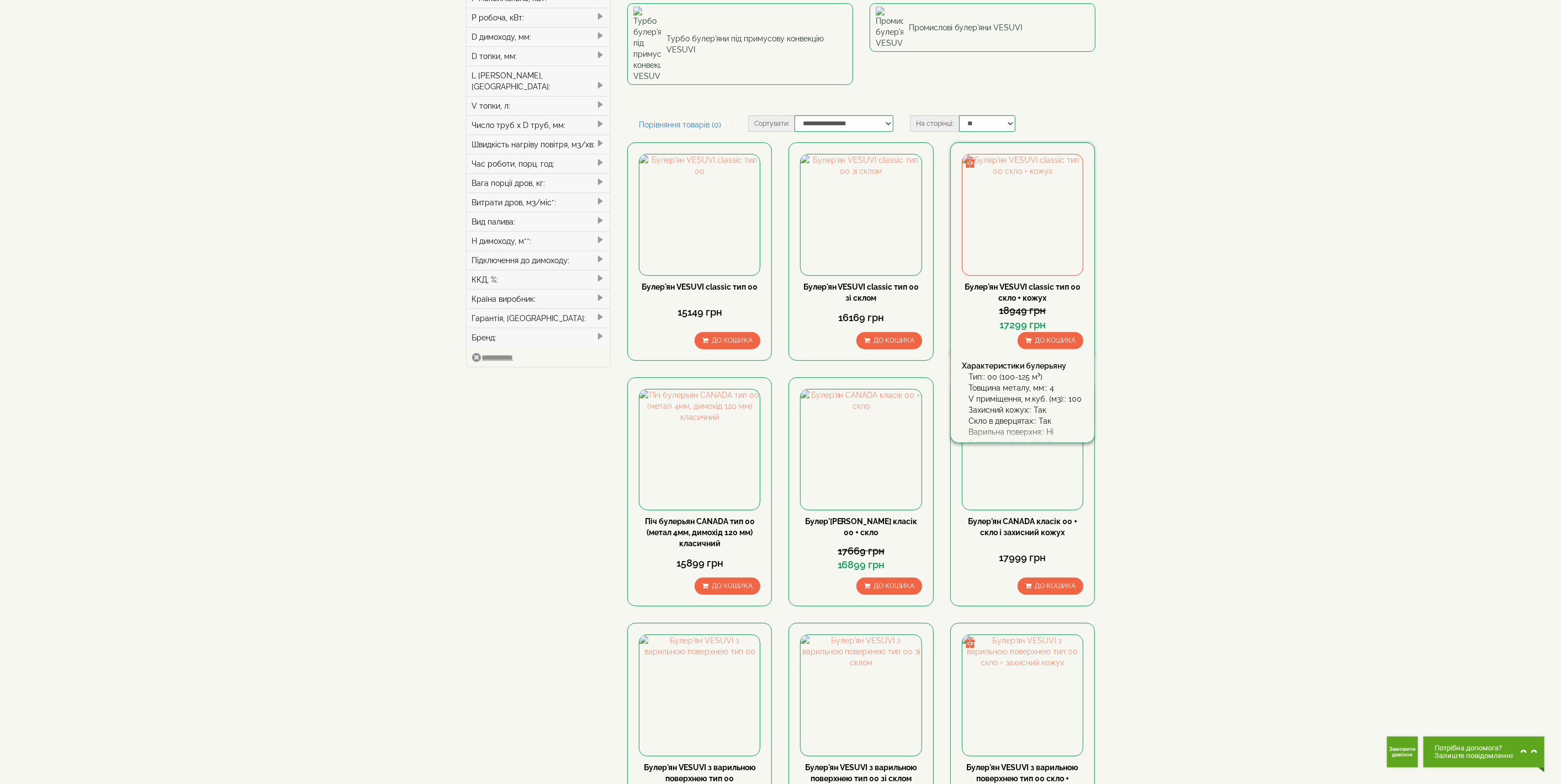
scroll to position [0, 0]
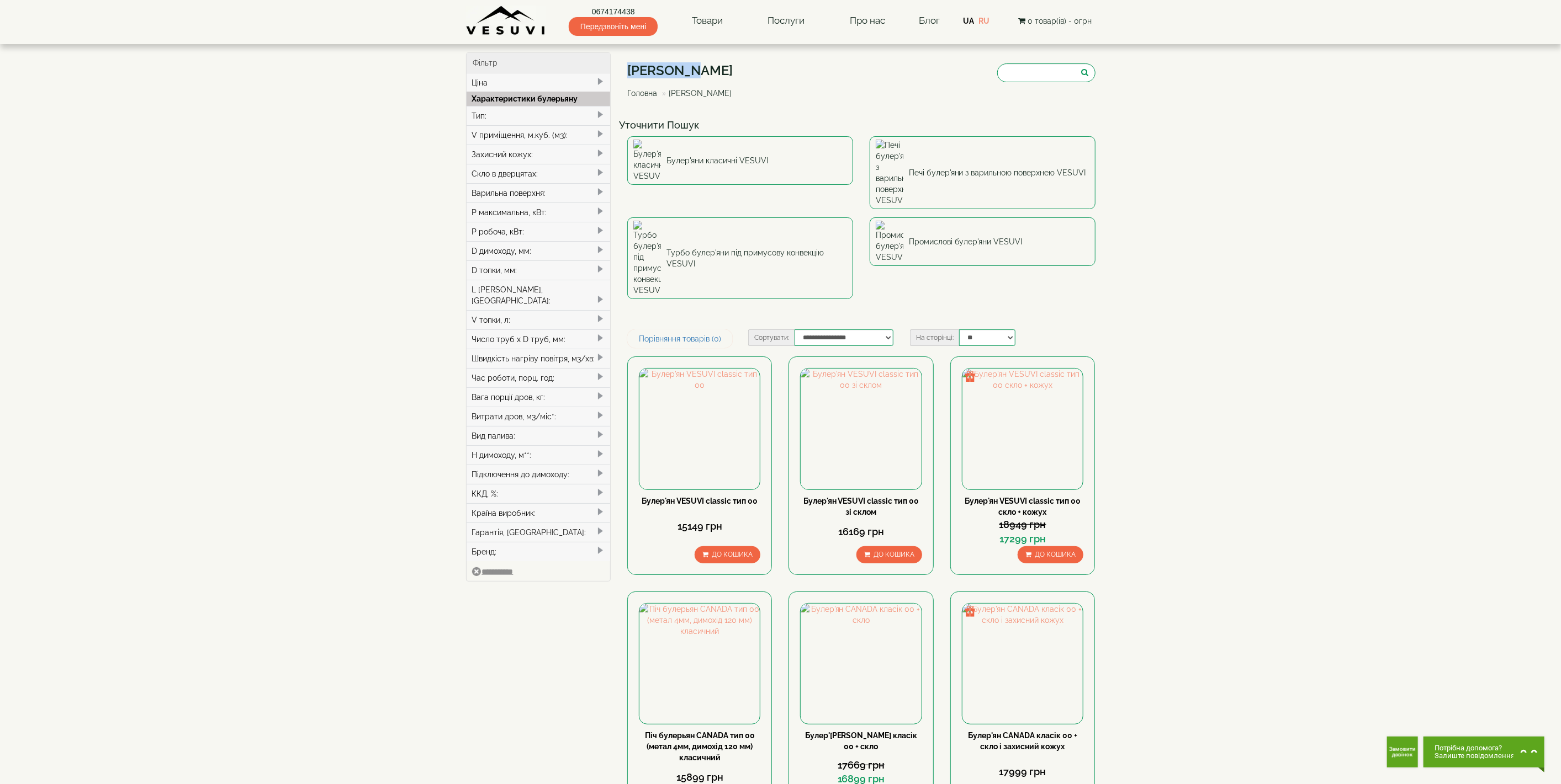
drag, startPoint x: 692, startPoint y: 70, endPoint x: 619, endPoint y: 61, distance: 73.6
copy h1 "Булер'яни"
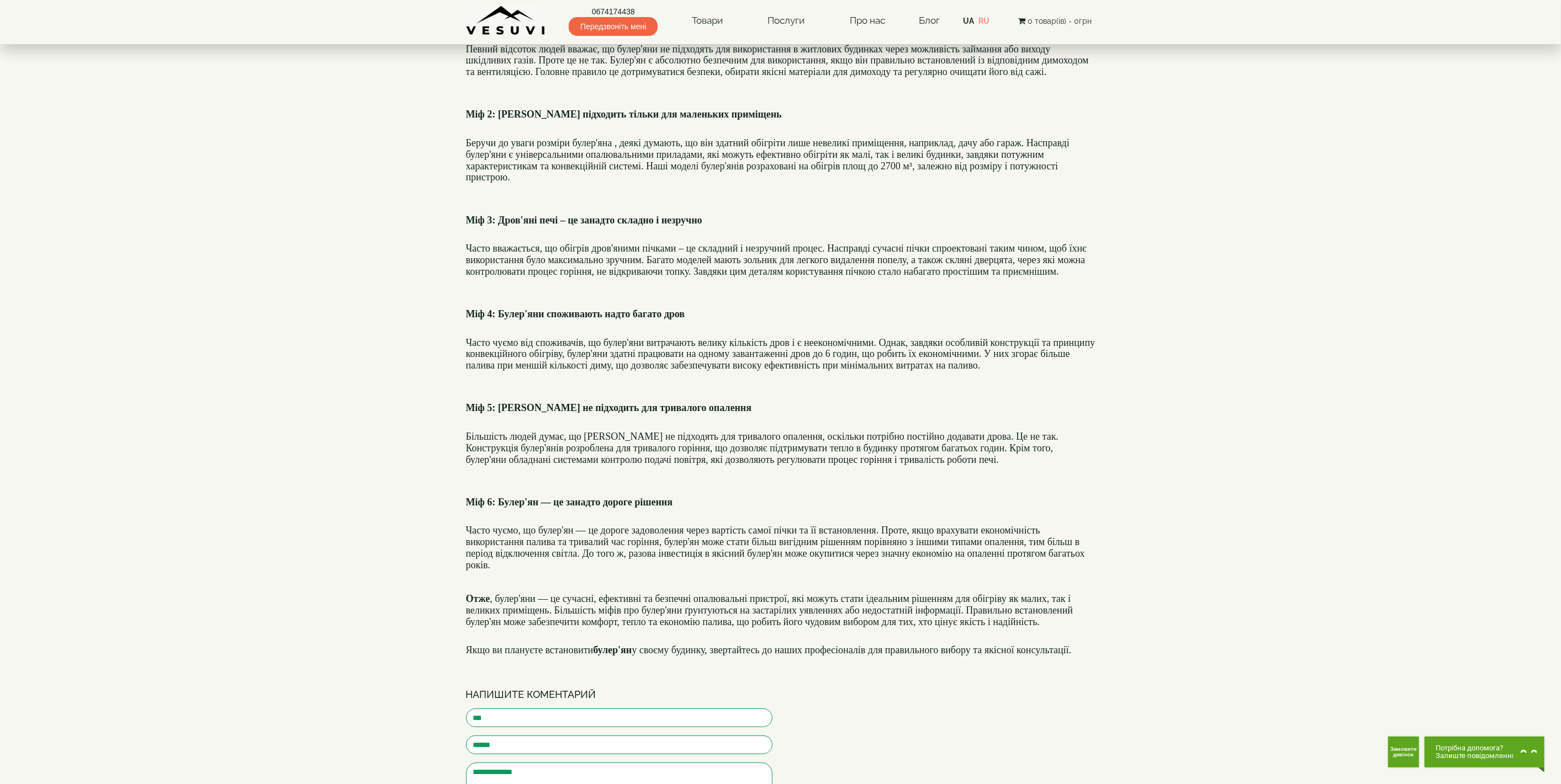
scroll to position [684, 0]
